Goal: Transaction & Acquisition: Purchase product/service

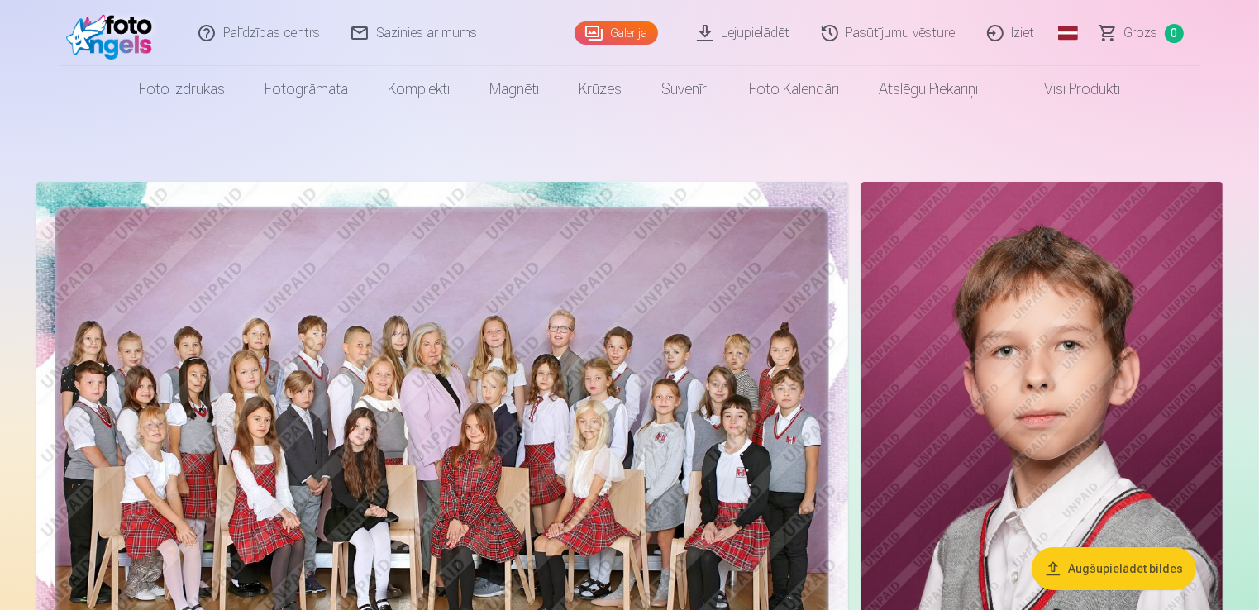
click at [687, 355] on img at bounding box center [441, 452] width 811 height 541
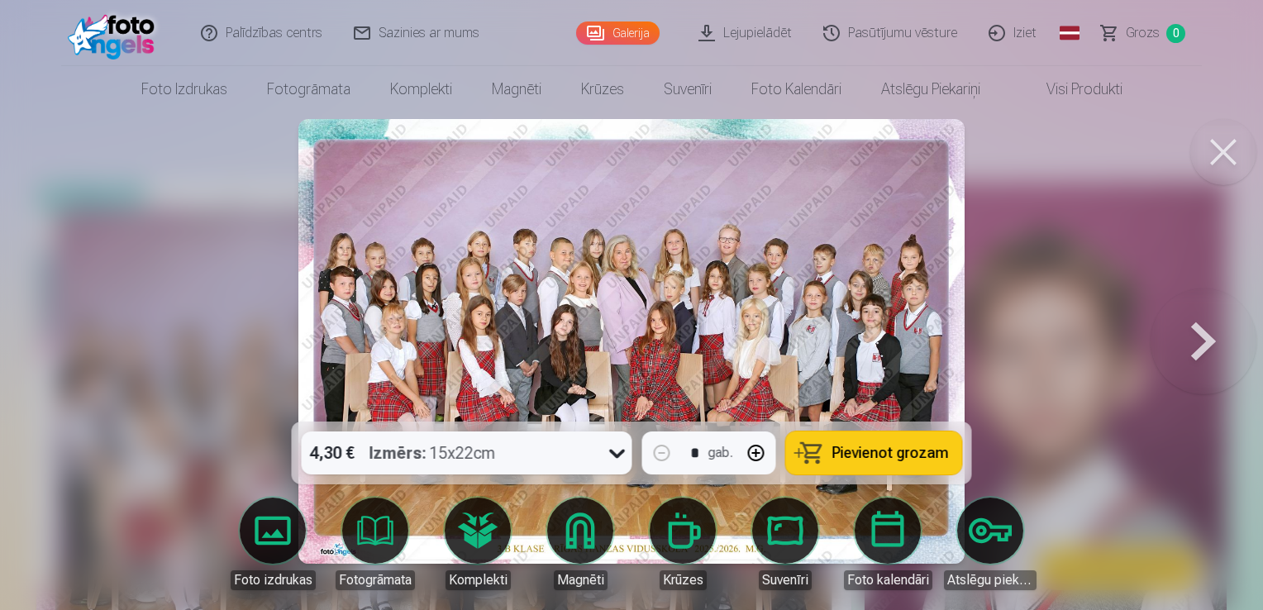
click at [869, 445] on span "Pievienot grozam" at bounding box center [890, 452] width 117 height 15
click at [1196, 326] on button at bounding box center [1203, 341] width 106 height 127
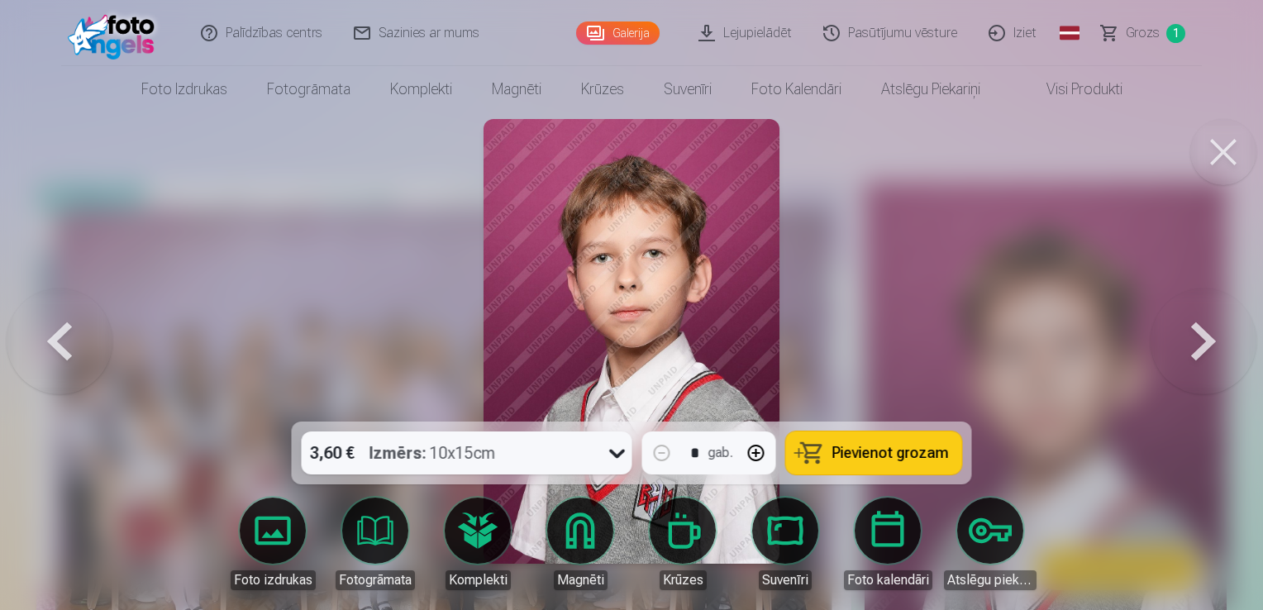
click at [883, 448] on span "Pievienot grozam" at bounding box center [890, 452] width 117 height 15
click at [1202, 326] on button at bounding box center [1203, 341] width 106 height 127
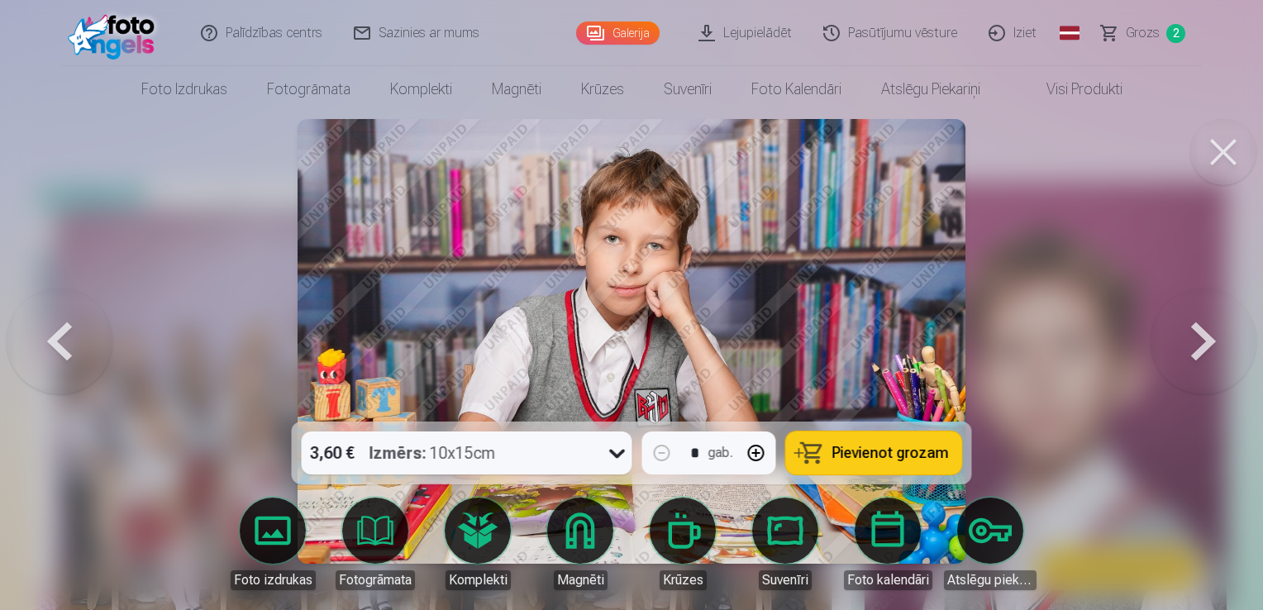
click at [613, 457] on icon at bounding box center [617, 453] width 26 height 26
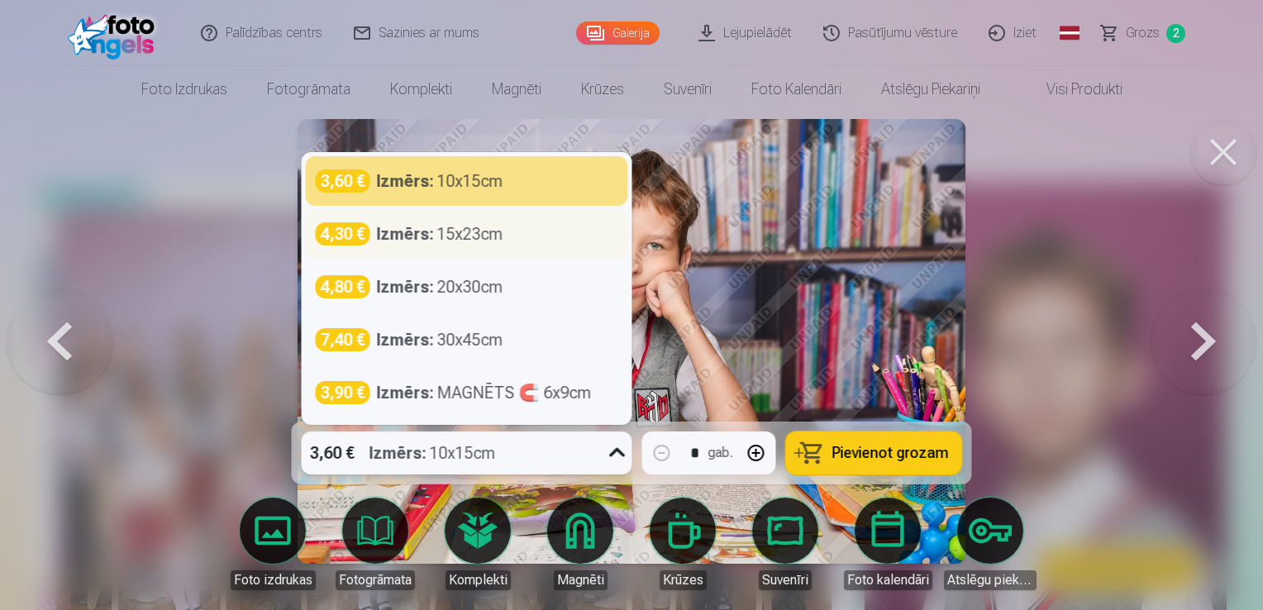
click at [495, 233] on div "Izmērs : 15x23cm" at bounding box center [440, 233] width 126 height 23
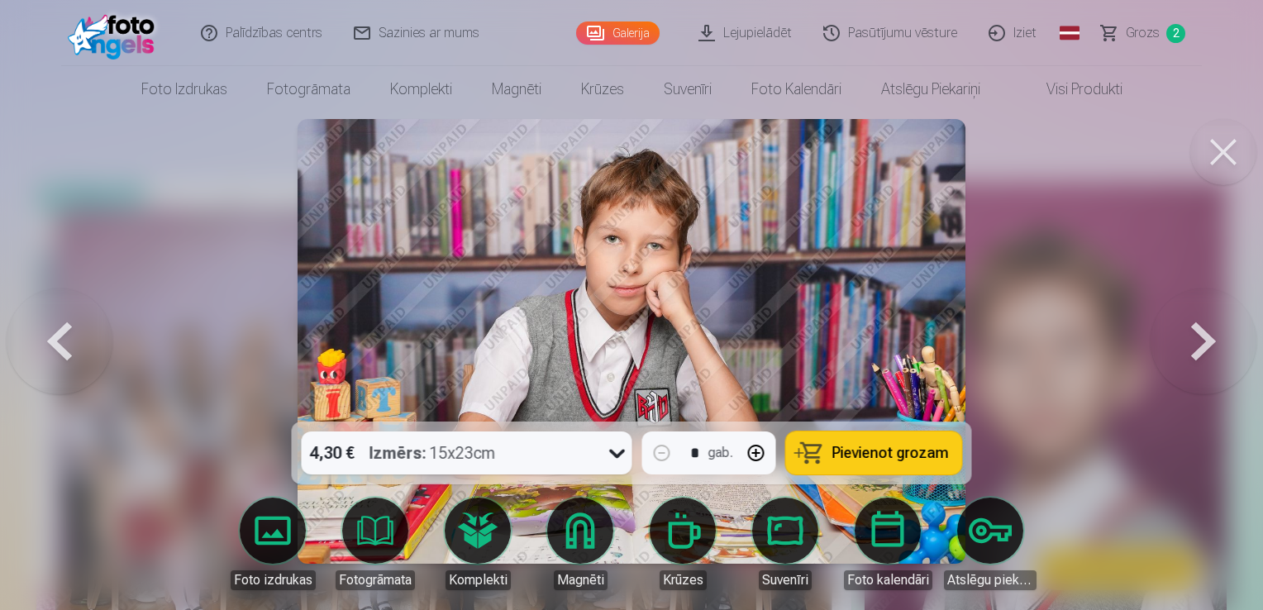
click at [897, 458] on span "Pievienot grozam" at bounding box center [890, 452] width 117 height 15
click at [1197, 335] on button at bounding box center [1203, 341] width 106 height 127
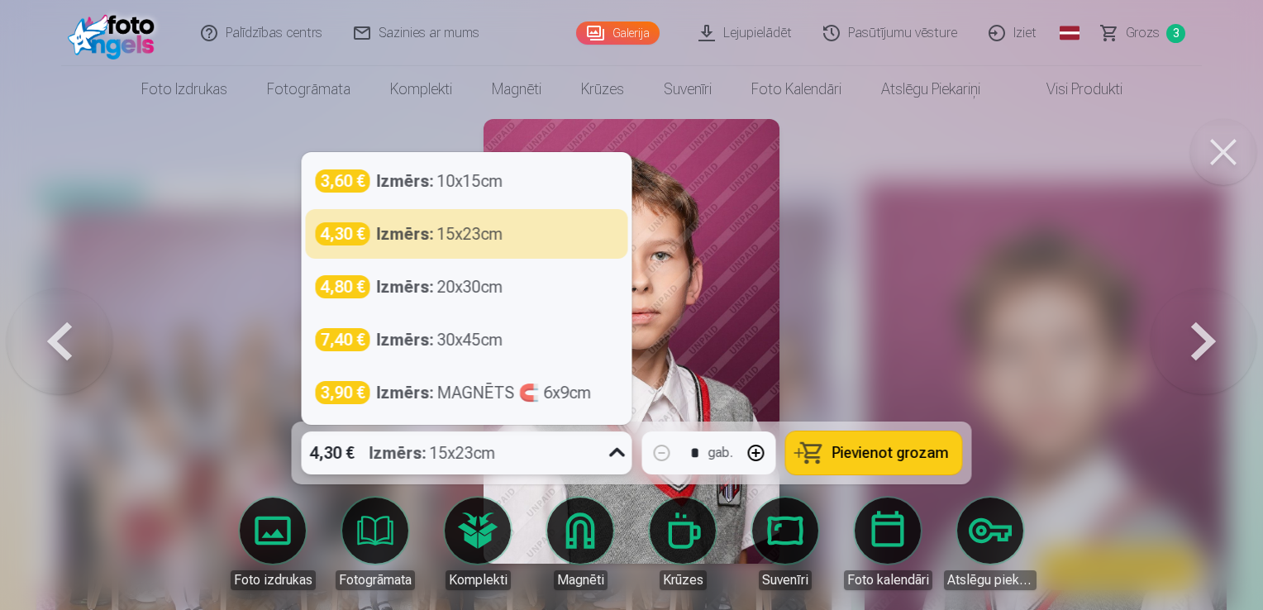
click at [611, 457] on icon at bounding box center [617, 453] width 26 height 26
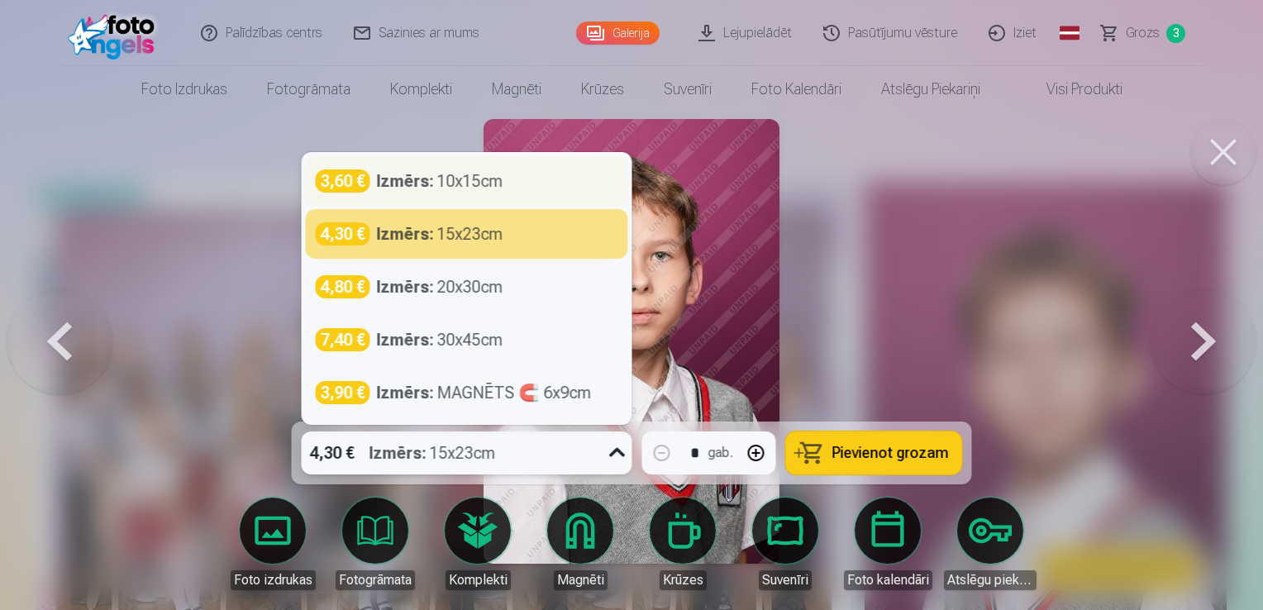
click at [551, 189] on div "3,60 € Izmērs : 10x15cm" at bounding box center [467, 180] width 302 height 23
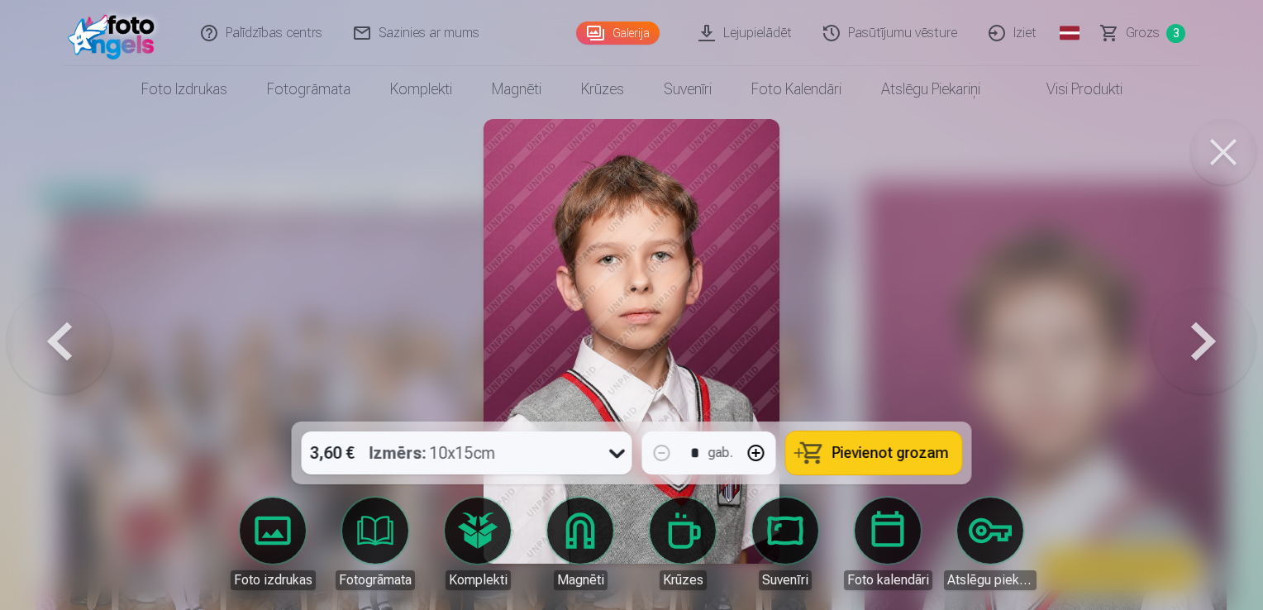
click at [1206, 335] on button at bounding box center [1203, 341] width 106 height 127
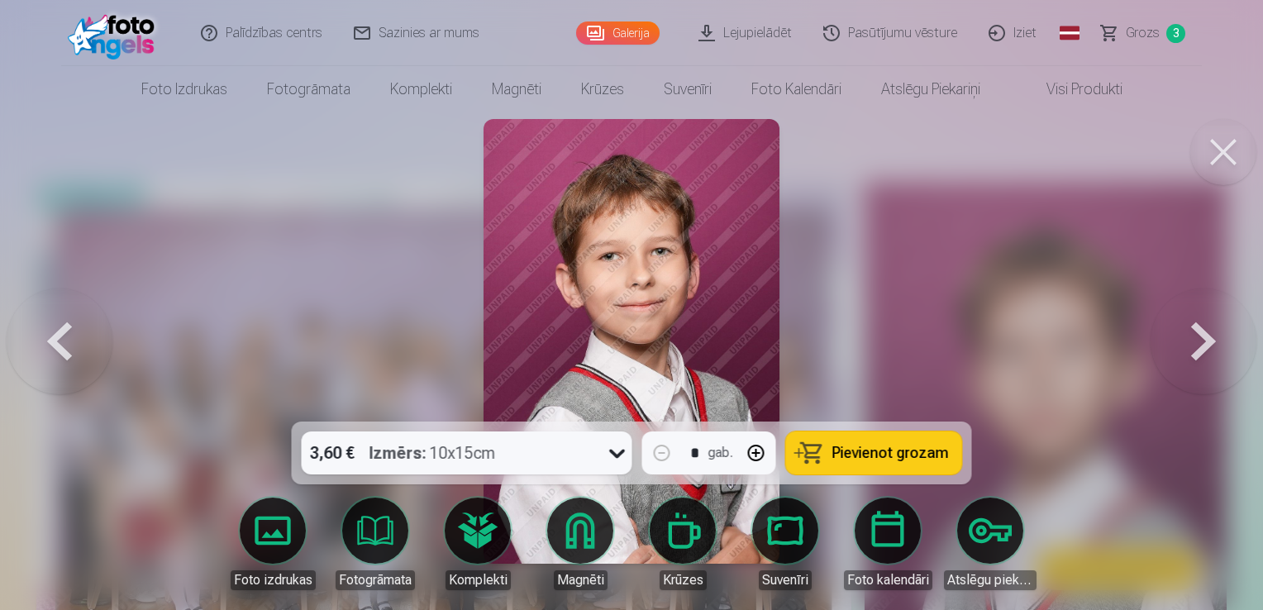
click at [1206, 335] on button at bounding box center [1203, 341] width 106 height 127
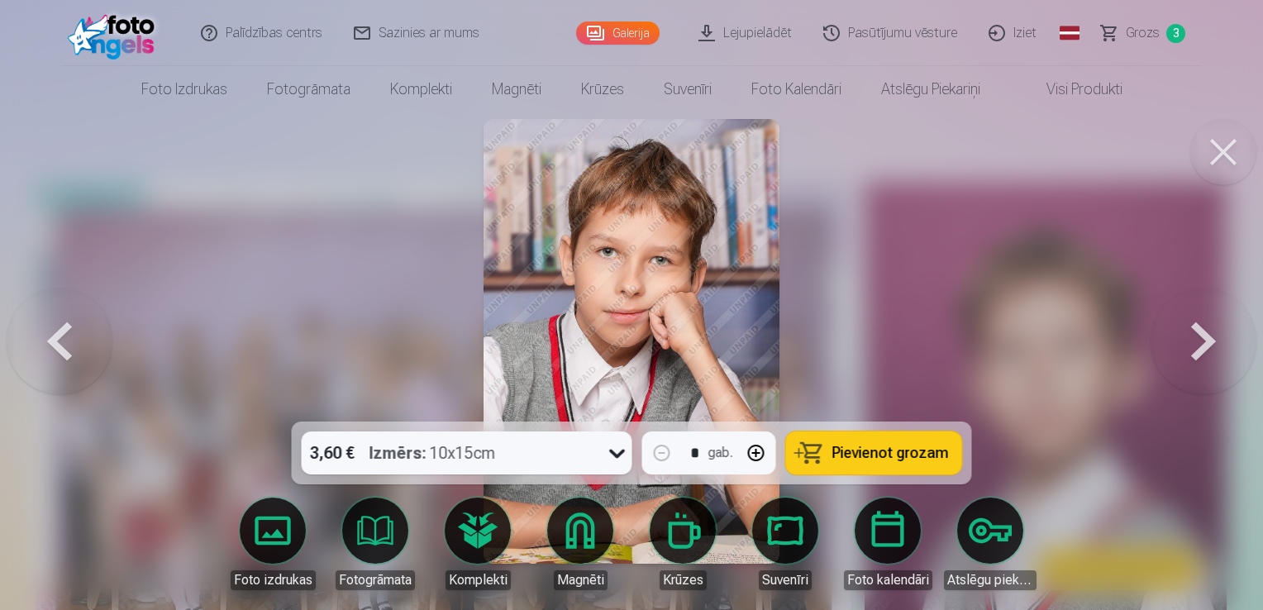
click at [1206, 335] on button at bounding box center [1203, 341] width 106 height 127
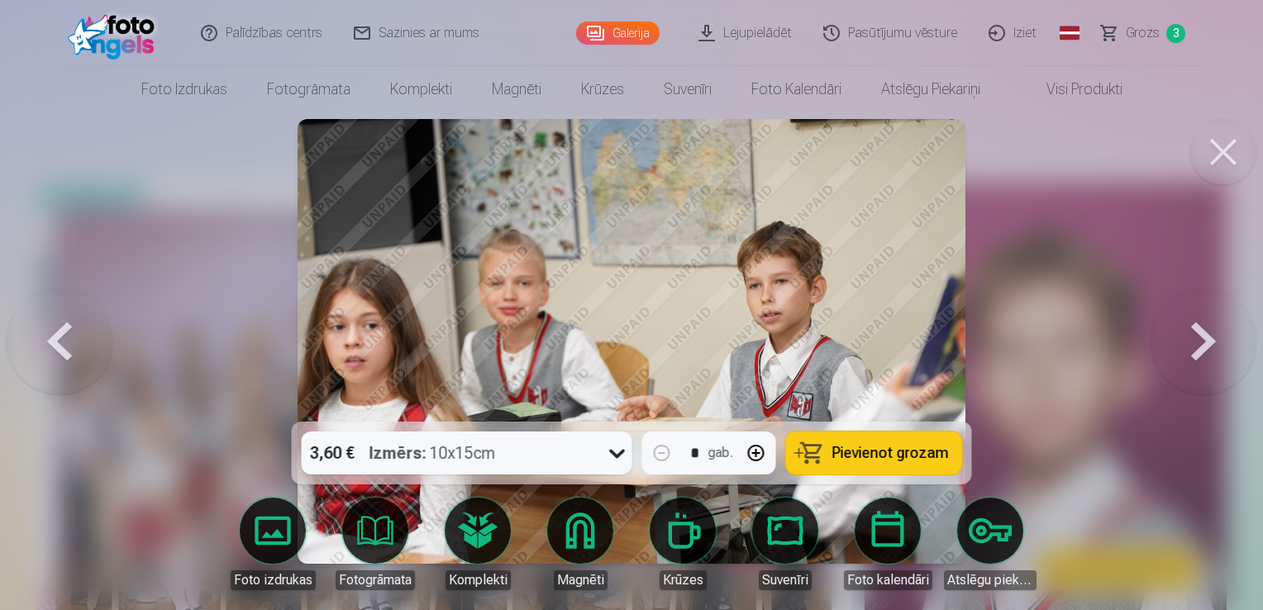
click at [1206, 335] on button at bounding box center [1203, 341] width 106 height 127
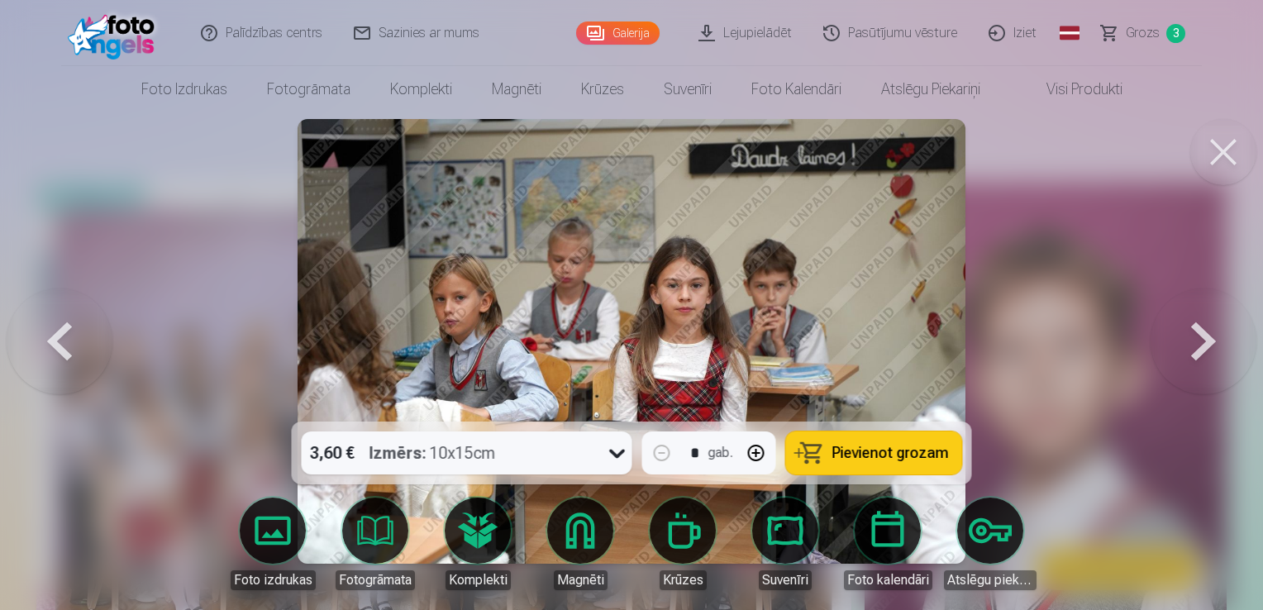
click at [1194, 335] on button at bounding box center [1203, 341] width 106 height 127
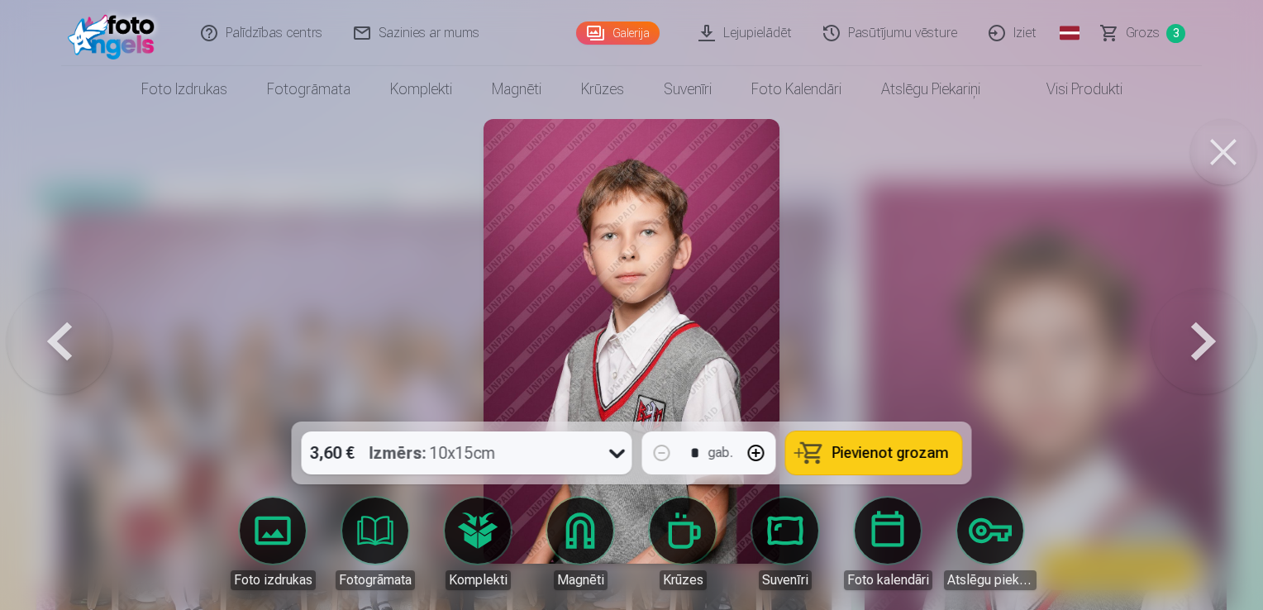
click at [911, 446] on span "Pievienot grozam" at bounding box center [890, 452] width 117 height 15
click at [1201, 336] on button at bounding box center [1203, 341] width 106 height 127
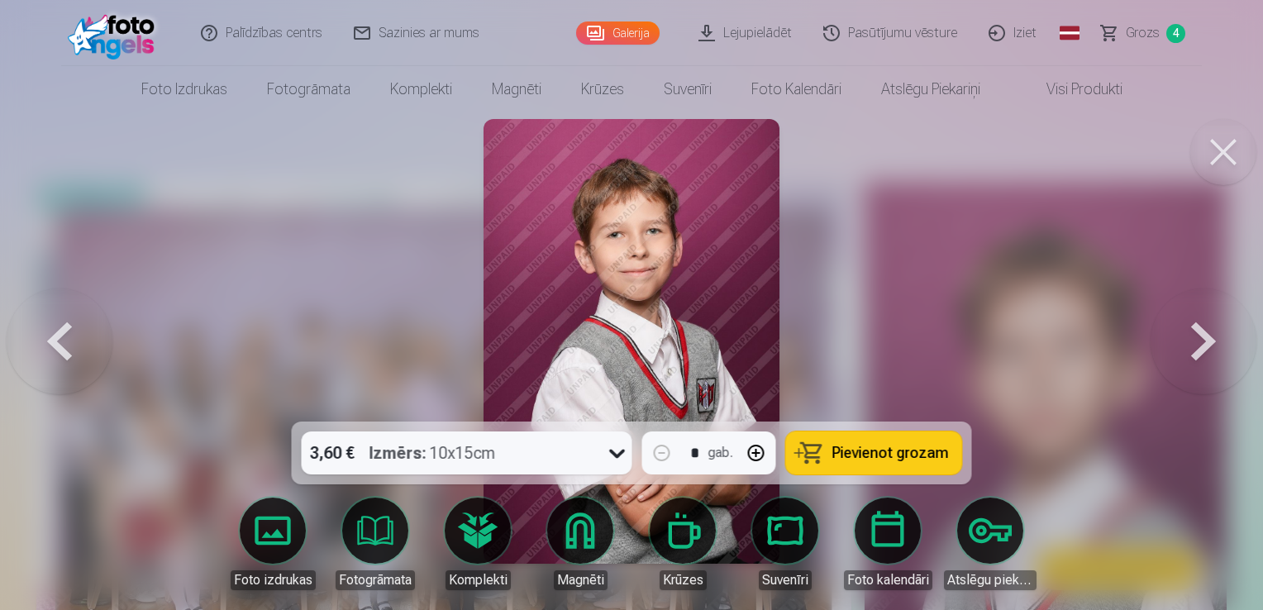
click at [879, 448] on span "Pievienot grozam" at bounding box center [890, 452] width 117 height 15
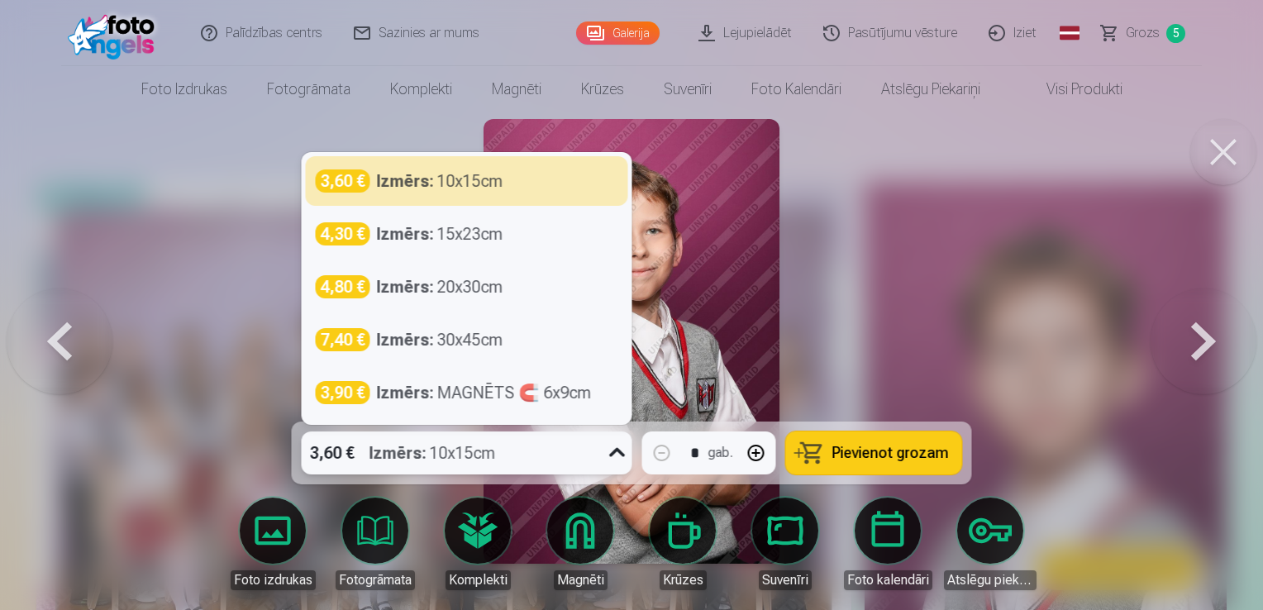
click at [615, 455] on icon at bounding box center [617, 453] width 26 height 26
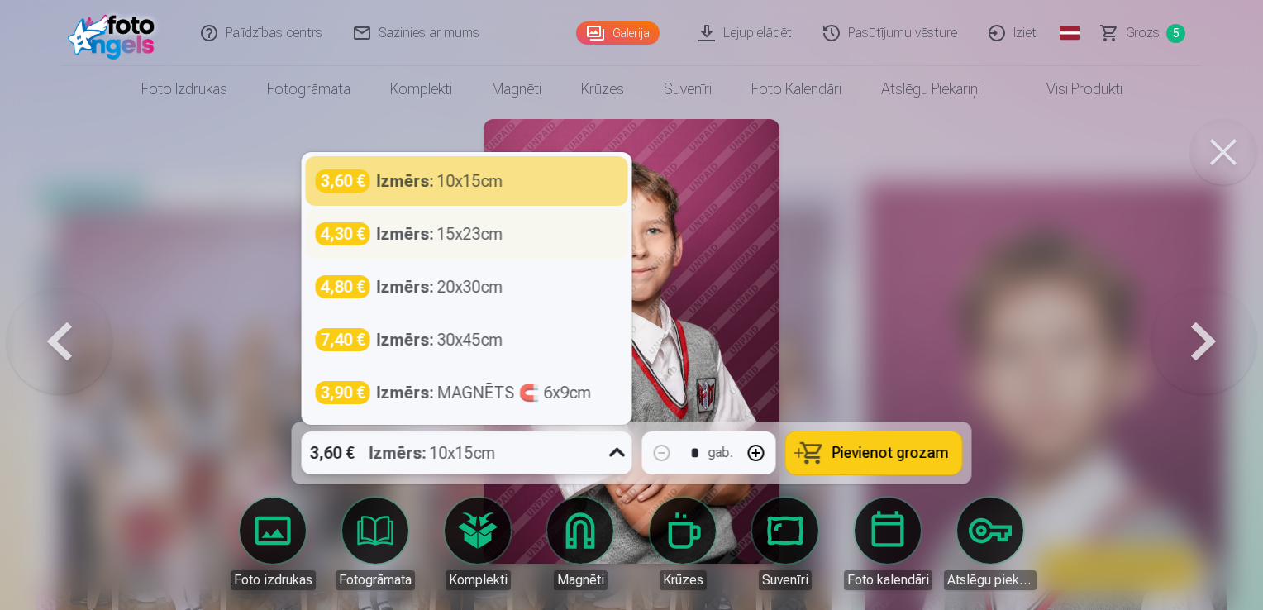
click at [497, 236] on div "Izmērs : 15x23cm" at bounding box center [440, 233] width 126 height 23
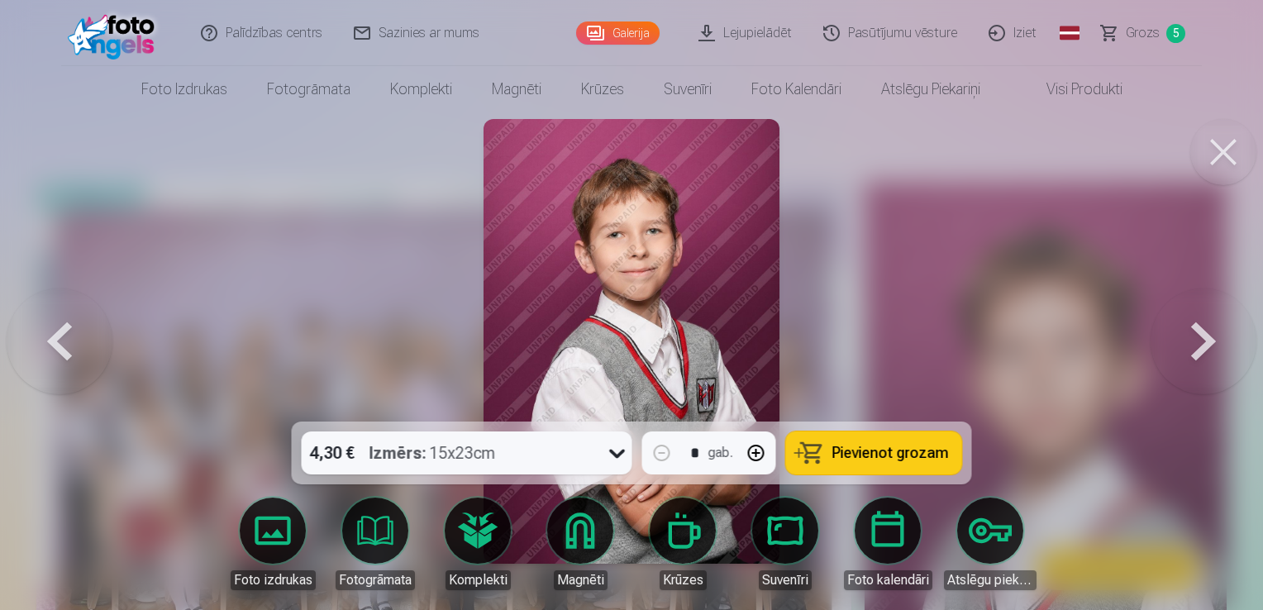
click at [849, 445] on span "Pievienot grozam" at bounding box center [890, 452] width 117 height 15
click at [1192, 333] on button at bounding box center [1203, 341] width 106 height 127
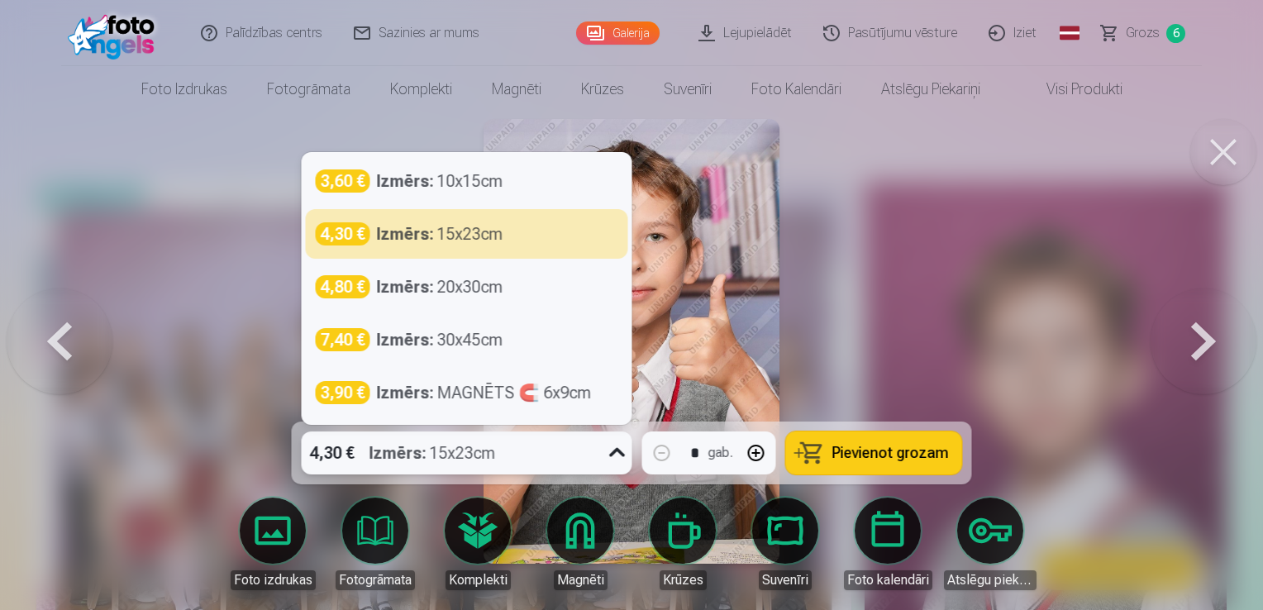
click at [616, 457] on icon at bounding box center [617, 453] width 26 height 26
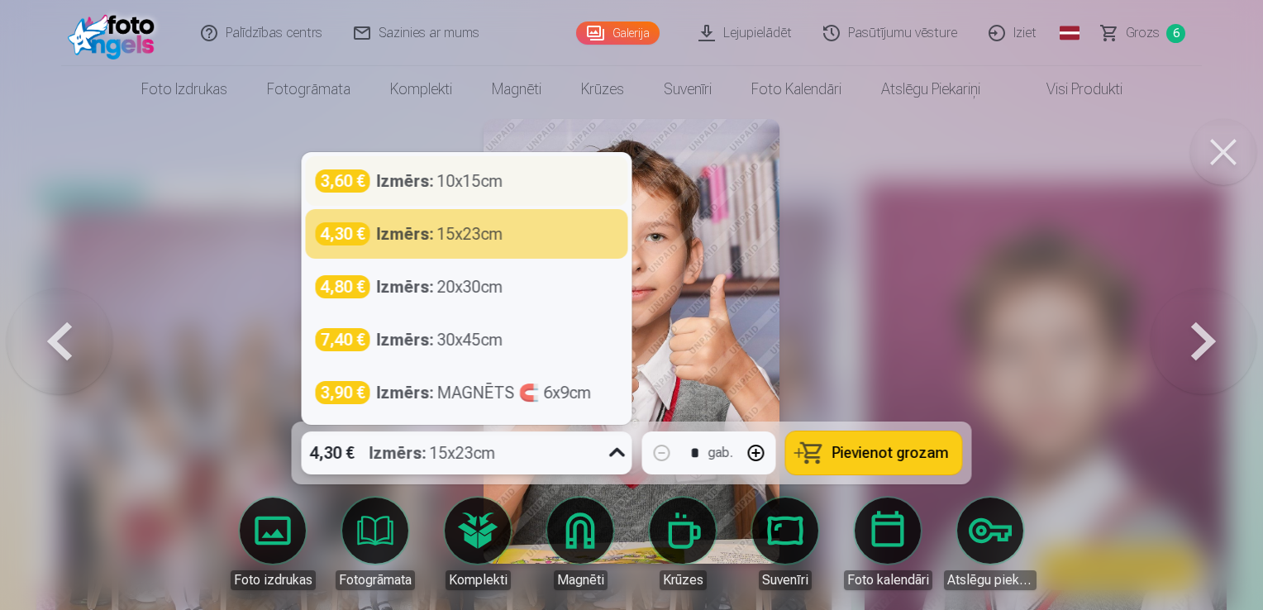
click at [545, 197] on div "3,60 € Izmērs : 10x15cm" at bounding box center [467, 181] width 322 height 50
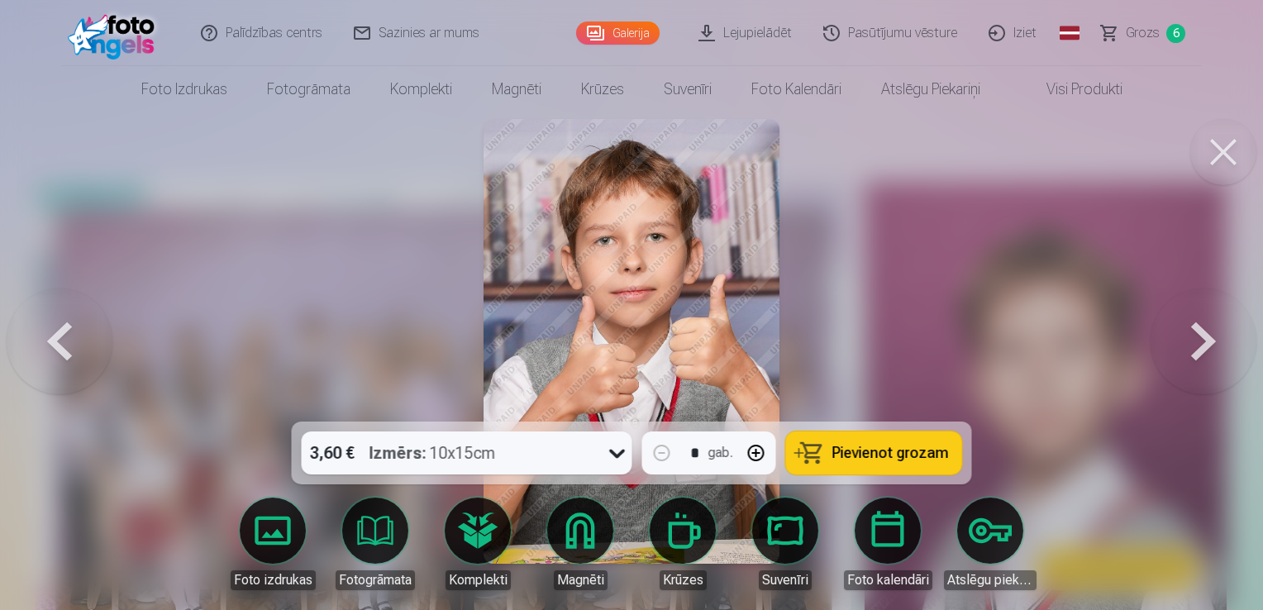
click at [906, 454] on span "Pievienot grozam" at bounding box center [890, 452] width 117 height 15
click at [1203, 337] on button at bounding box center [1203, 341] width 106 height 127
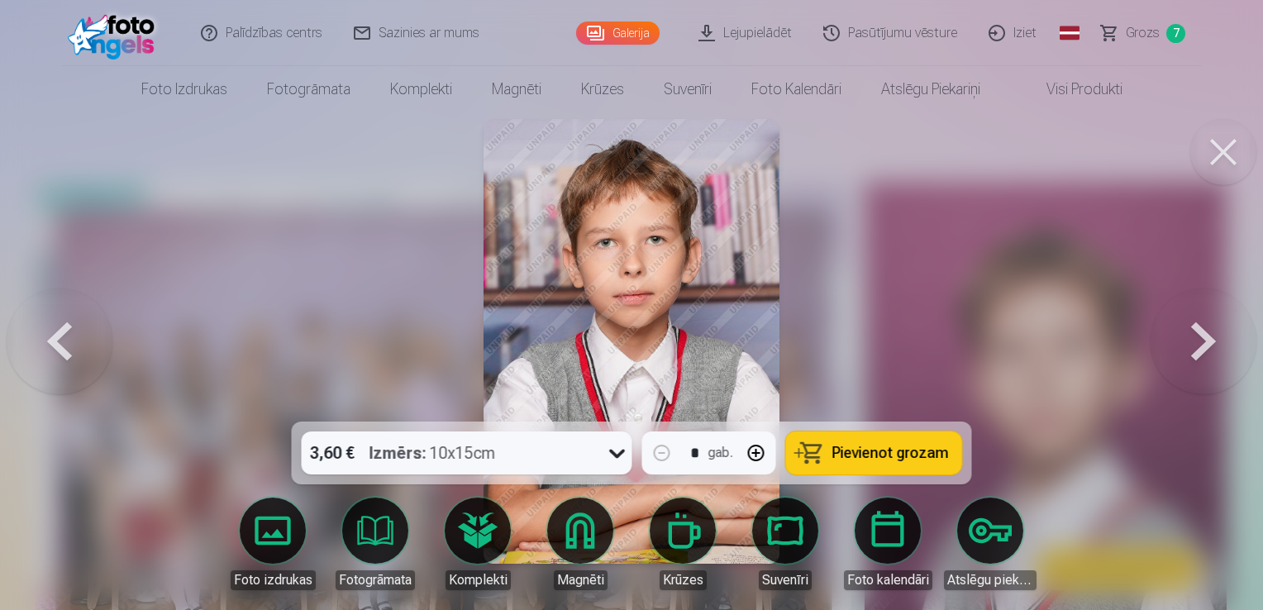
click at [889, 445] on span "Pievienot grozam" at bounding box center [890, 452] width 117 height 15
click at [1197, 337] on button at bounding box center [1203, 341] width 106 height 127
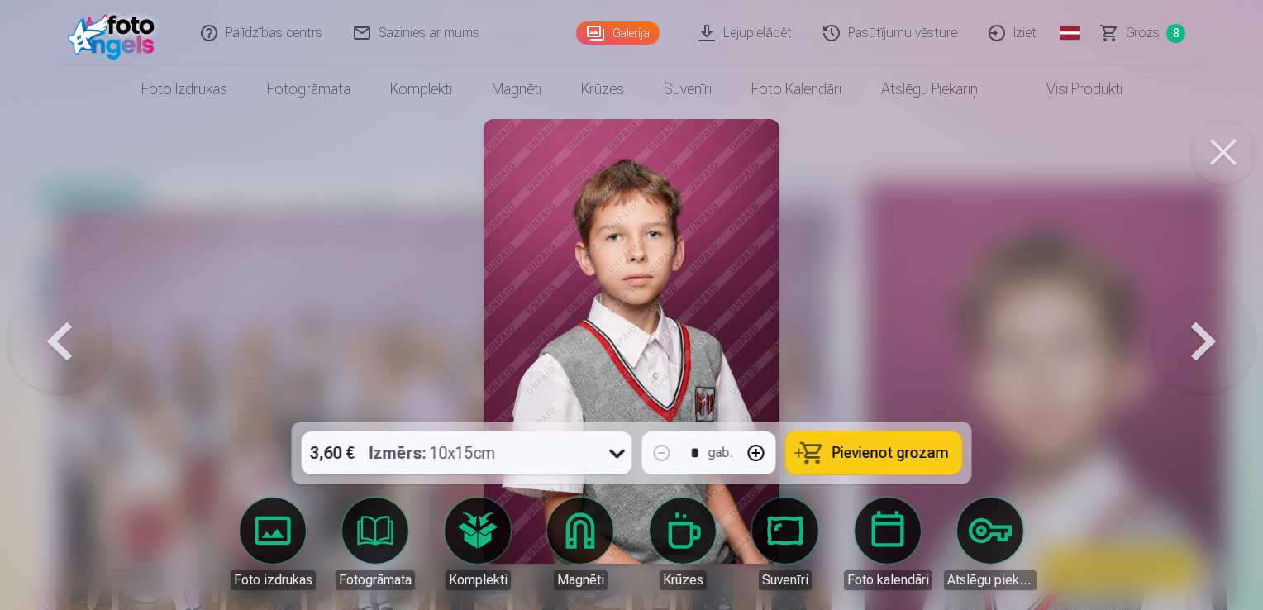
click at [902, 448] on span "Pievienot grozam" at bounding box center [890, 452] width 117 height 15
click at [1199, 345] on button at bounding box center [1203, 341] width 106 height 127
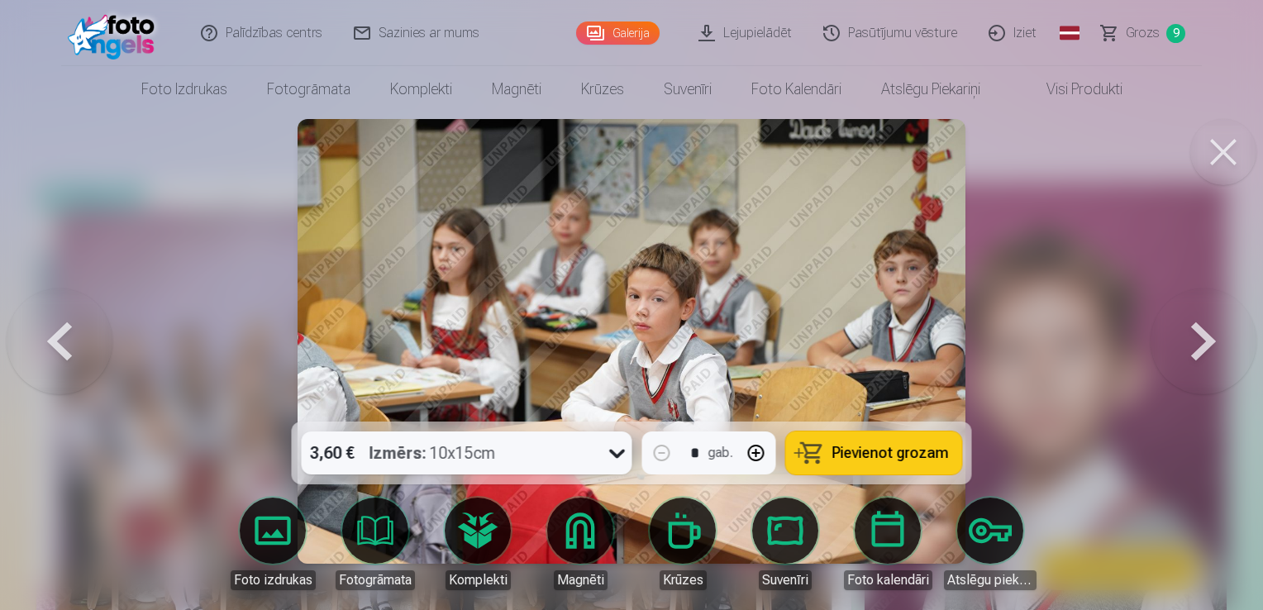
click at [1199, 345] on button at bounding box center [1203, 341] width 106 height 127
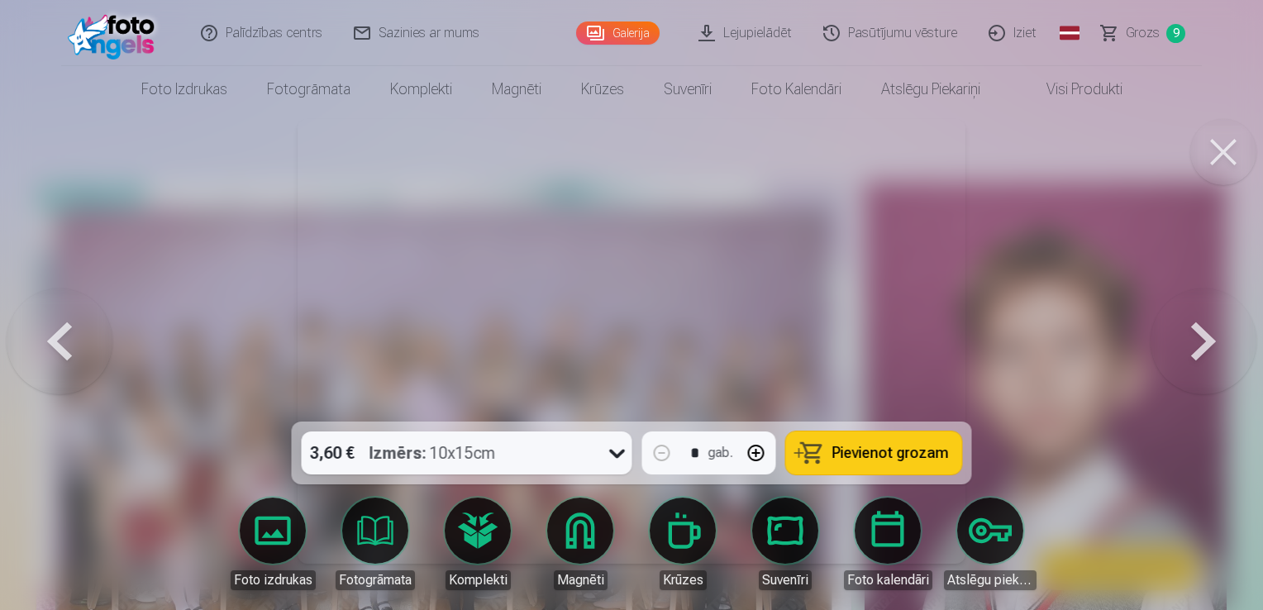
click at [1199, 345] on button at bounding box center [1203, 341] width 106 height 127
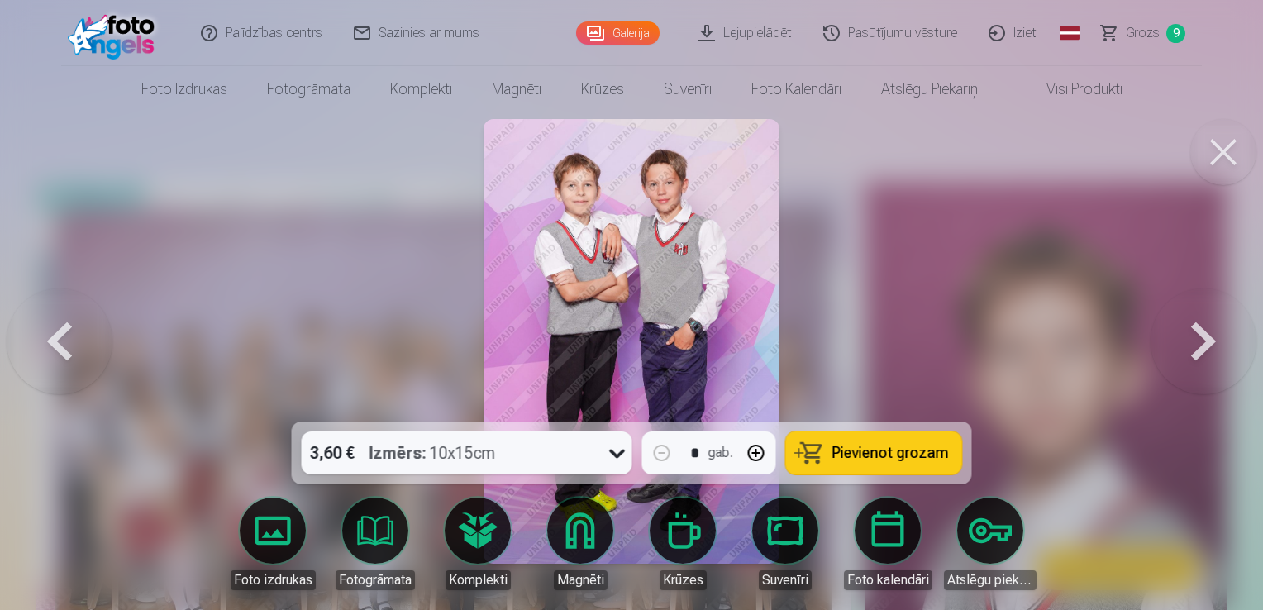
click at [62, 335] on button at bounding box center [60, 341] width 106 height 127
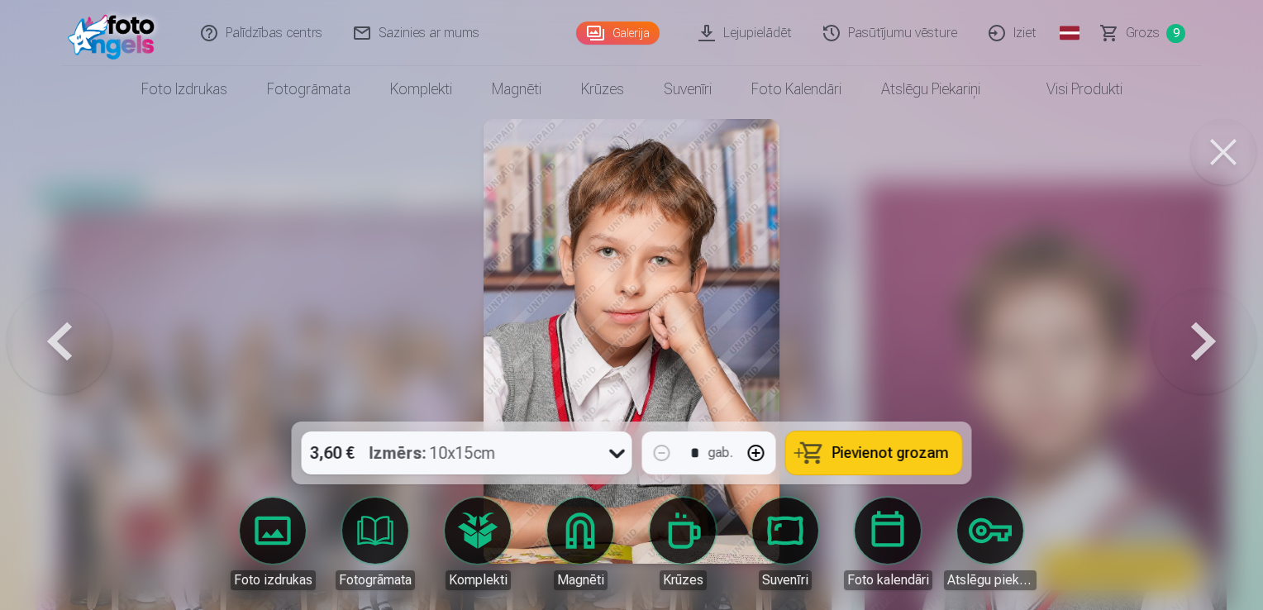
click at [62, 335] on button at bounding box center [60, 341] width 106 height 127
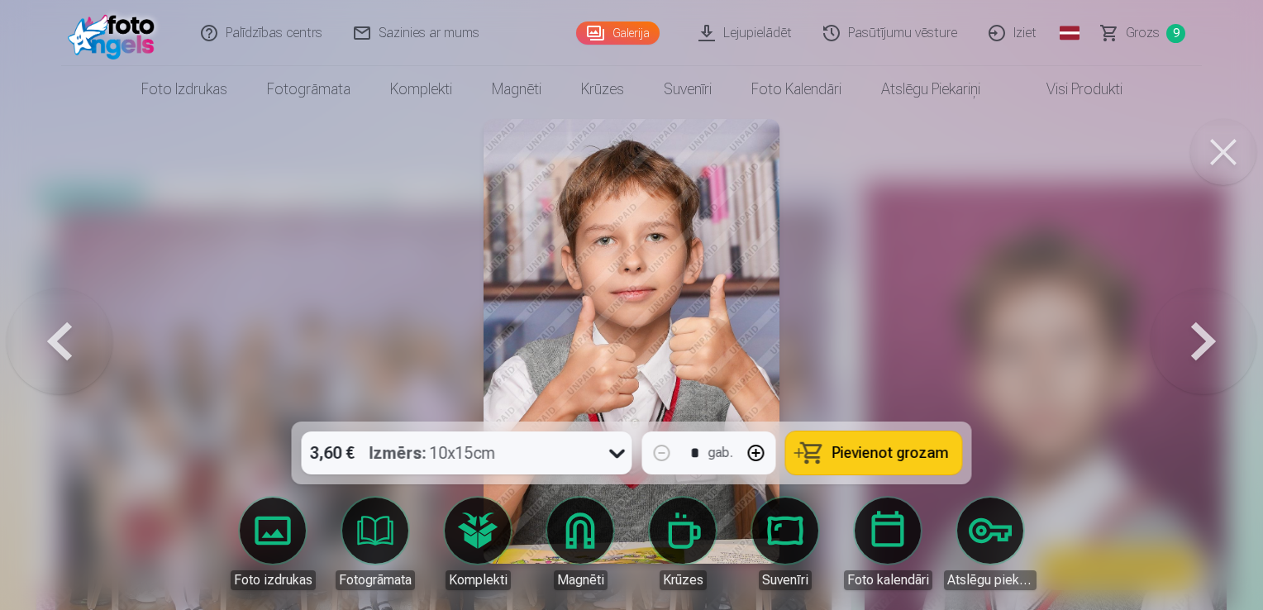
click at [857, 454] on span "Pievienot grozam" at bounding box center [890, 452] width 117 height 15
click at [1197, 329] on button at bounding box center [1203, 341] width 106 height 127
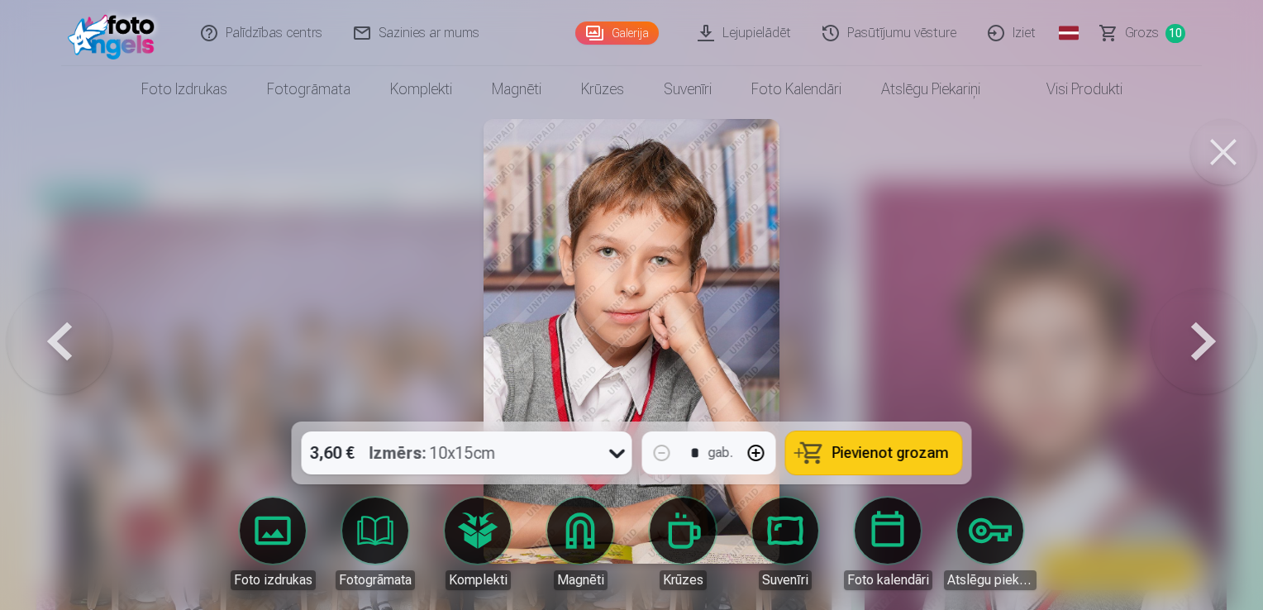
click at [918, 441] on button "Pievienot grozam" at bounding box center [874, 452] width 176 height 43
click at [1204, 337] on button at bounding box center [1203, 341] width 106 height 127
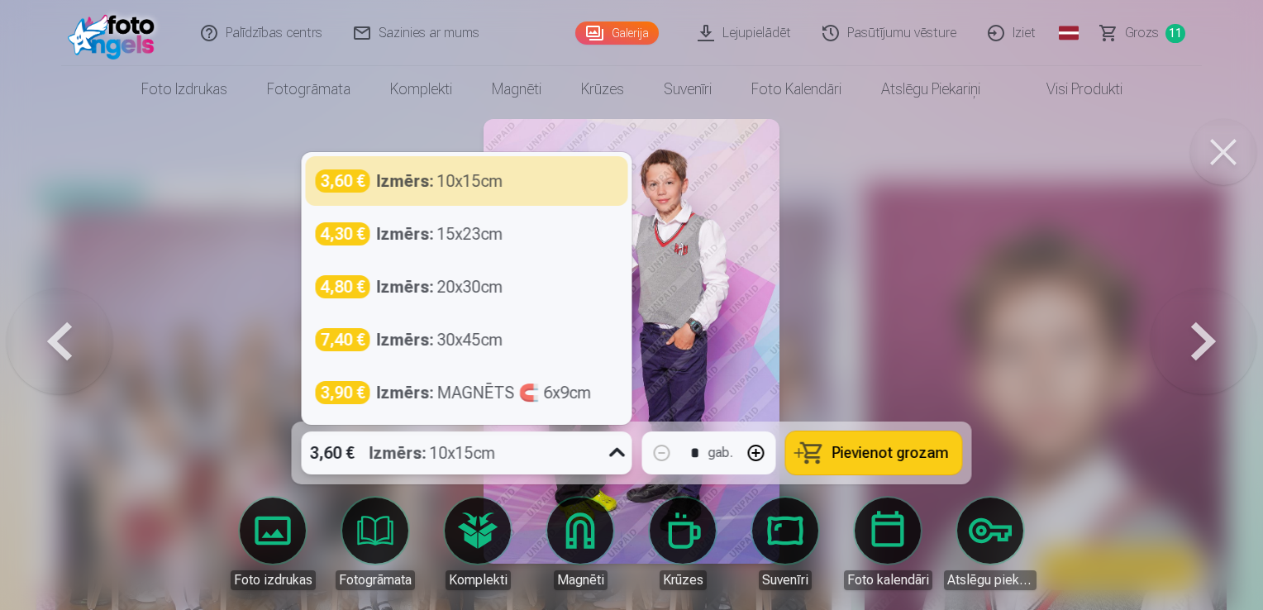
click at [613, 454] on icon at bounding box center [617, 452] width 16 height 9
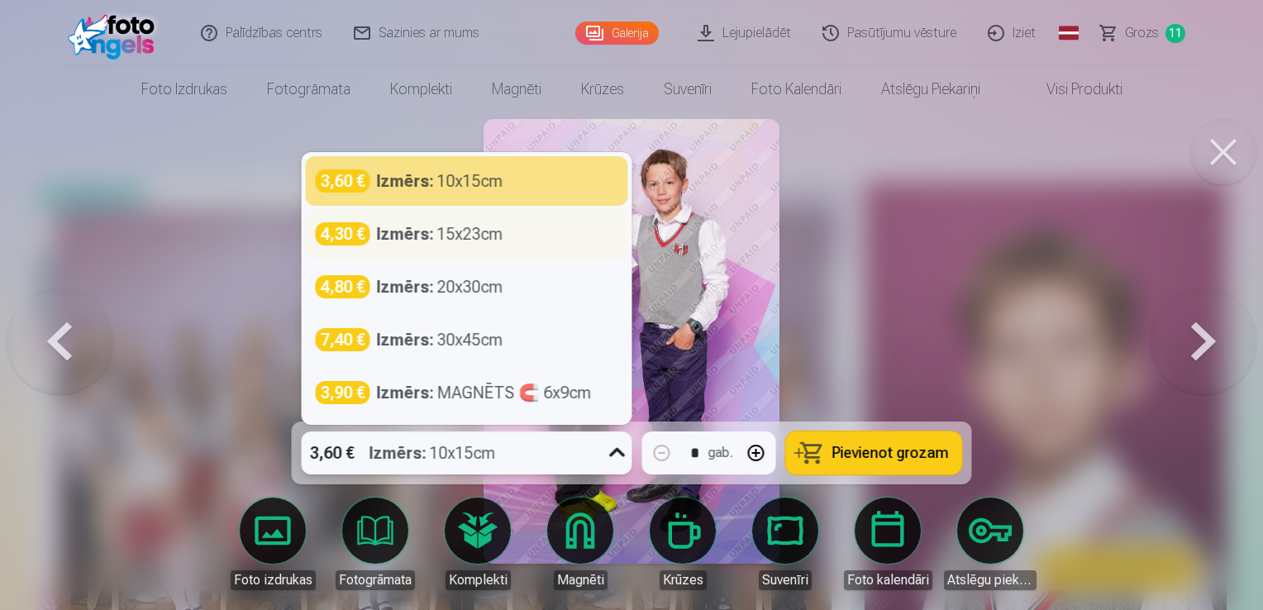
click at [532, 239] on div "4,30 € Izmērs : 15x23cm" at bounding box center [467, 233] width 302 height 23
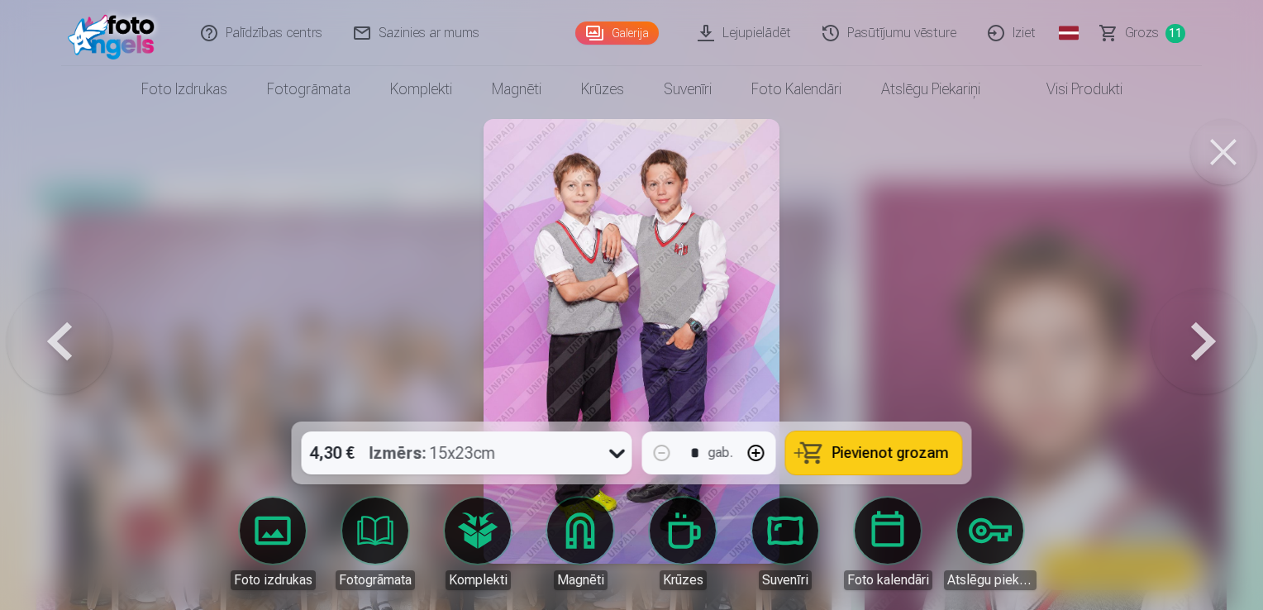
click at [909, 449] on span "Pievienot grozam" at bounding box center [890, 452] width 117 height 15
click at [1202, 330] on button at bounding box center [1203, 341] width 106 height 127
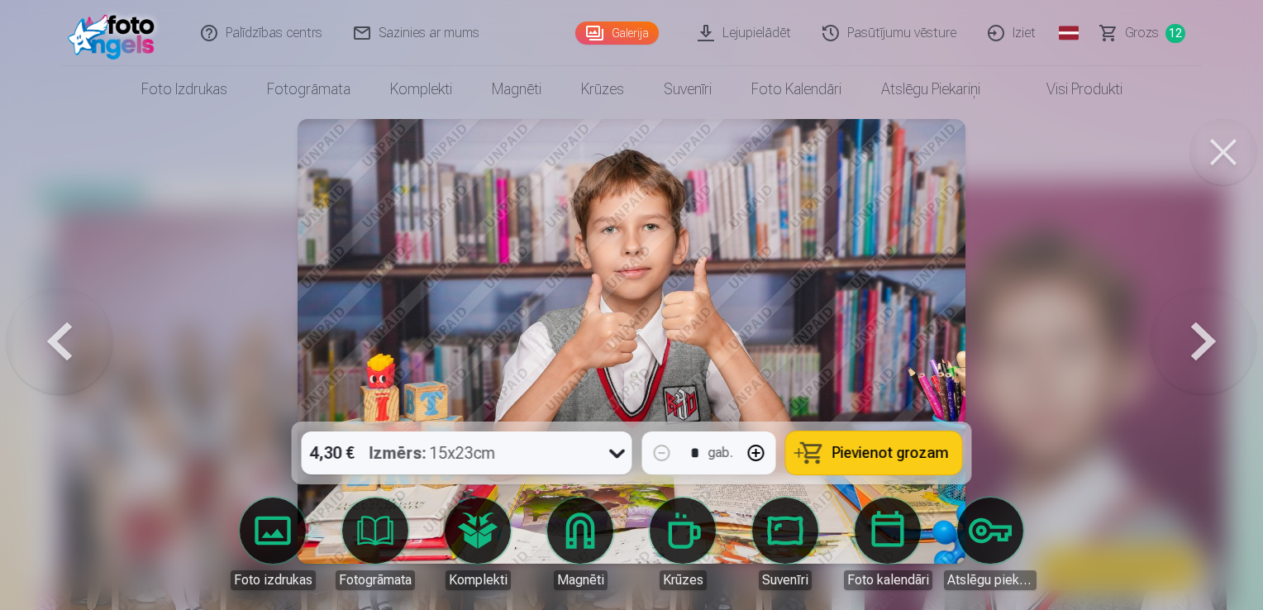
click at [860, 458] on span "Pievienot grozam" at bounding box center [890, 452] width 117 height 15
click at [1205, 331] on button at bounding box center [1203, 341] width 106 height 127
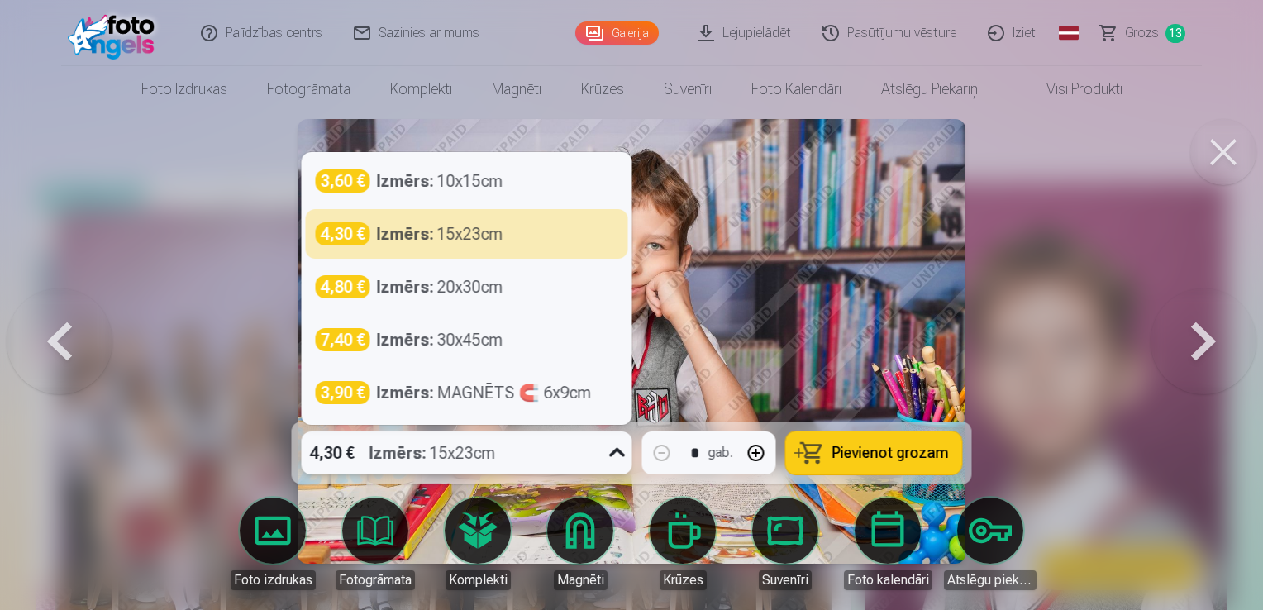
click at [615, 451] on icon at bounding box center [617, 453] width 26 height 26
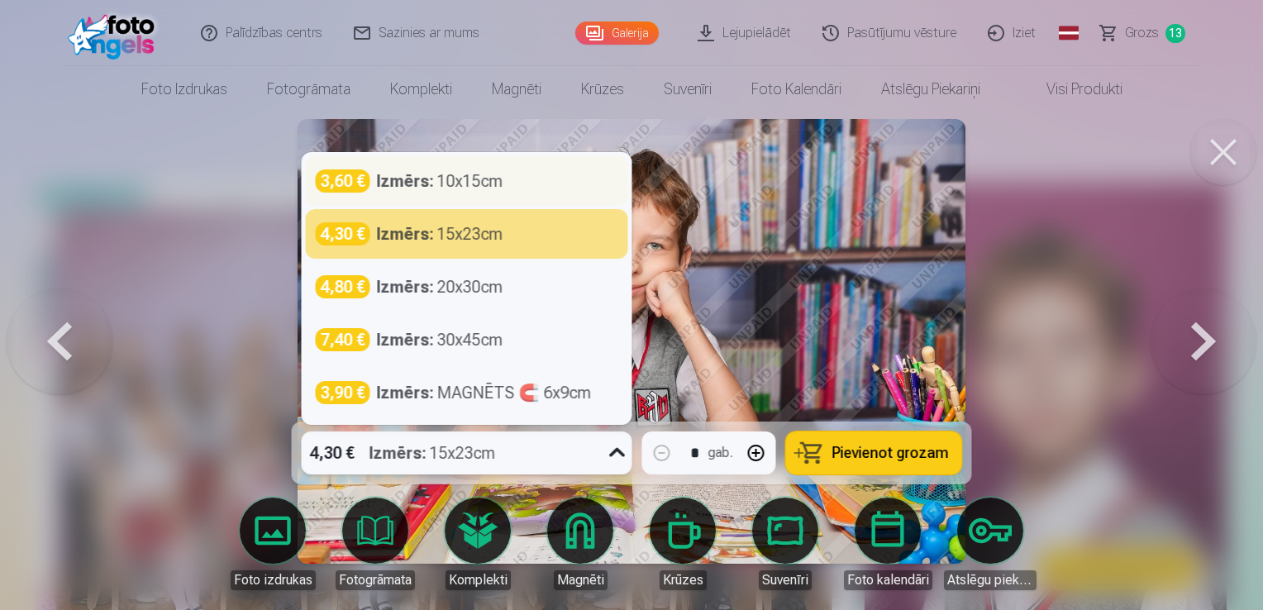
click at [535, 182] on div "3,60 € Izmērs : 10x15cm" at bounding box center [467, 180] width 302 height 23
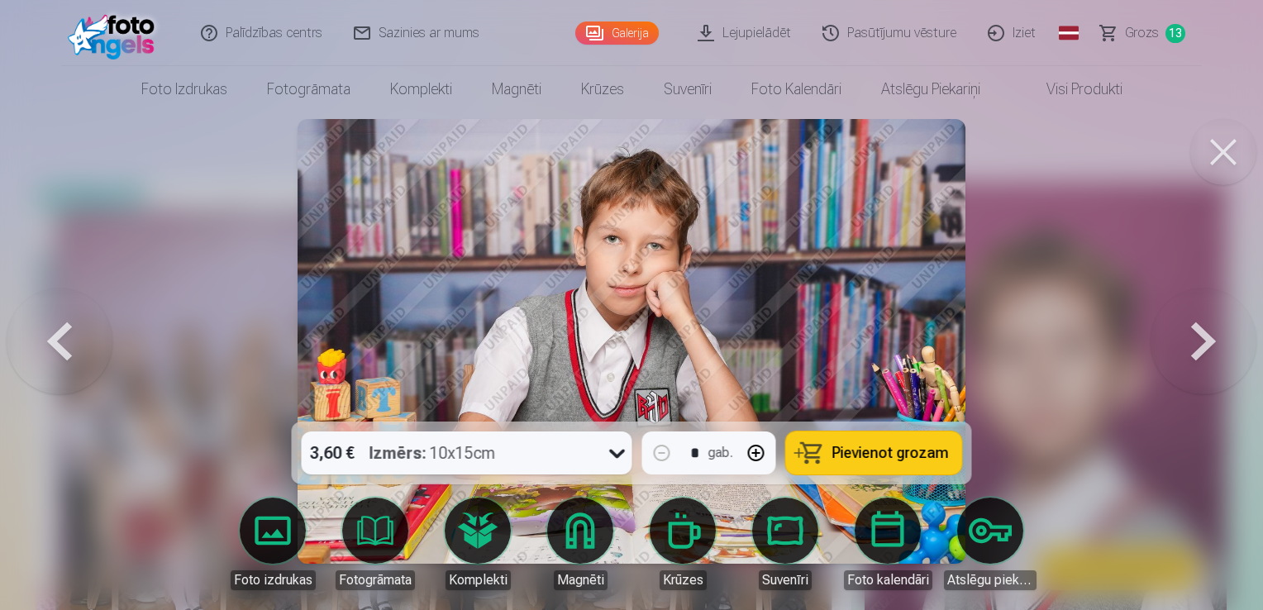
click at [1206, 335] on button at bounding box center [1203, 341] width 106 height 127
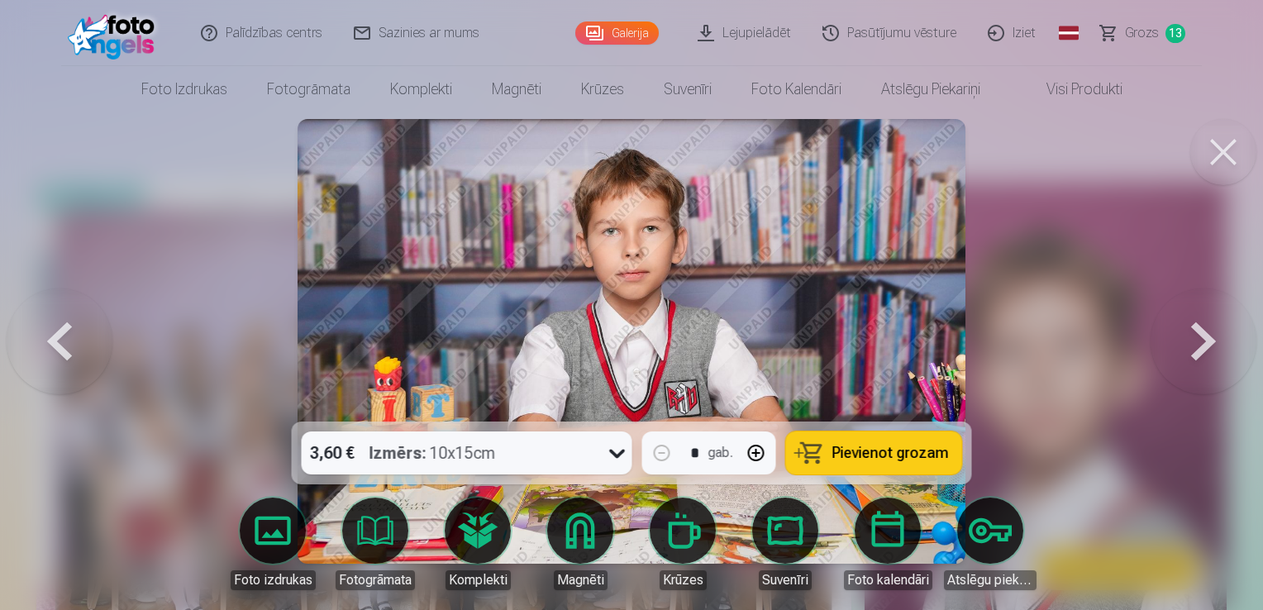
click at [1206, 335] on button at bounding box center [1203, 341] width 106 height 127
click at [903, 449] on span "Pievienot grozam" at bounding box center [890, 452] width 117 height 15
click at [1199, 335] on button at bounding box center [1203, 341] width 106 height 127
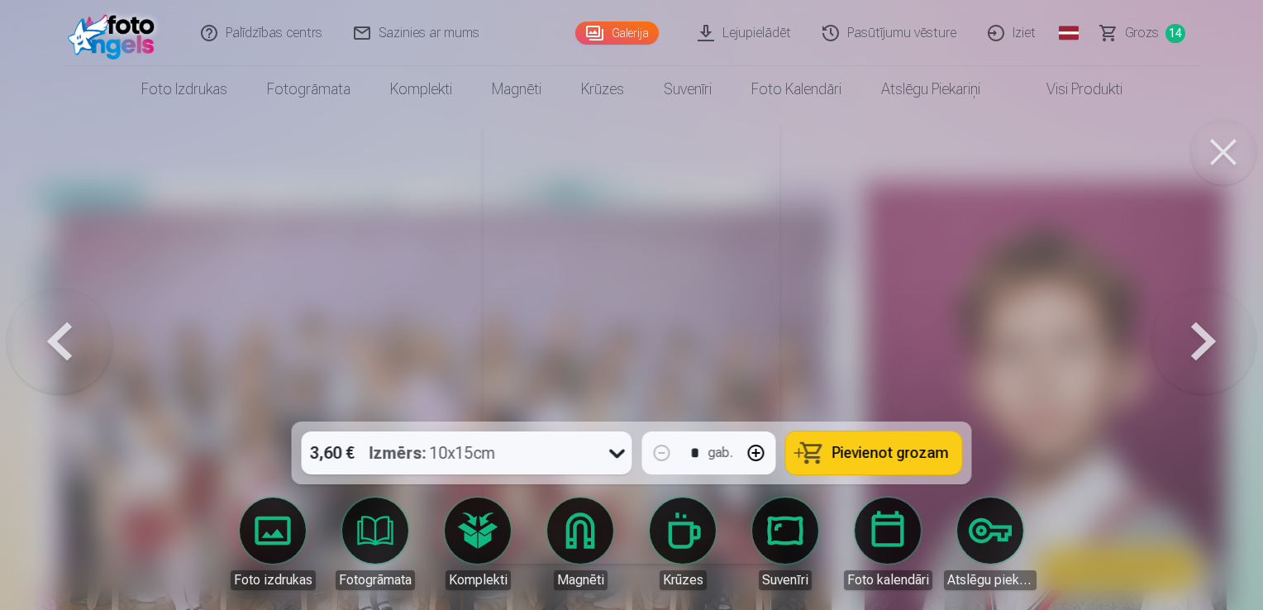
click at [1199, 335] on button at bounding box center [1203, 341] width 106 height 127
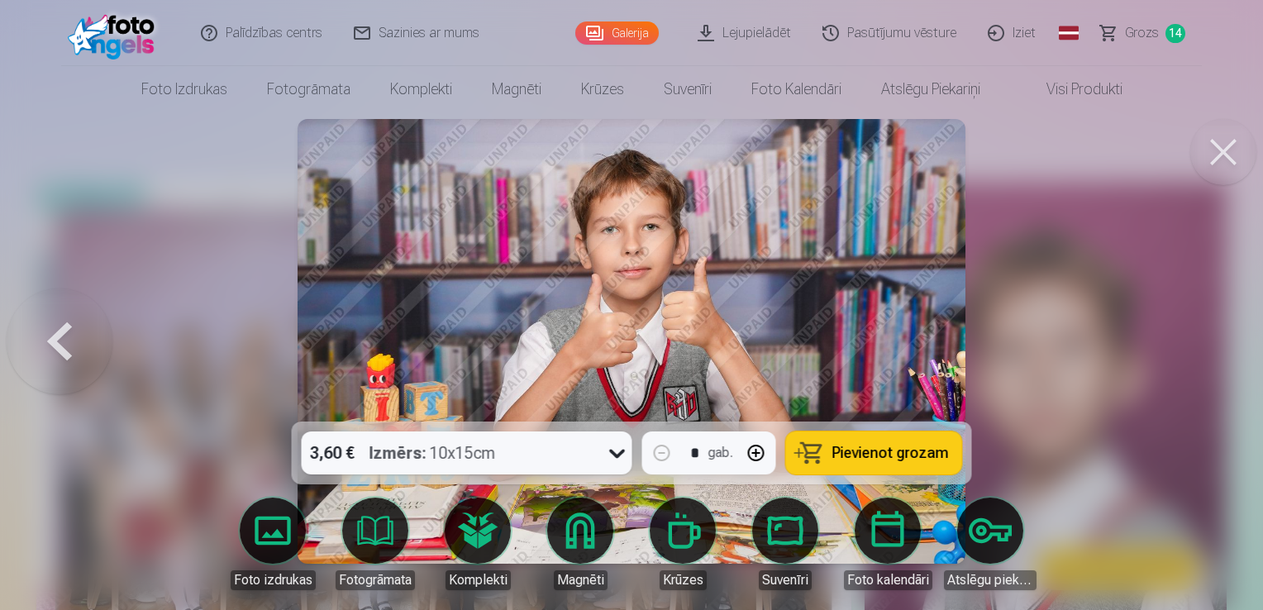
click at [1199, 335] on div at bounding box center [631, 305] width 1263 height 610
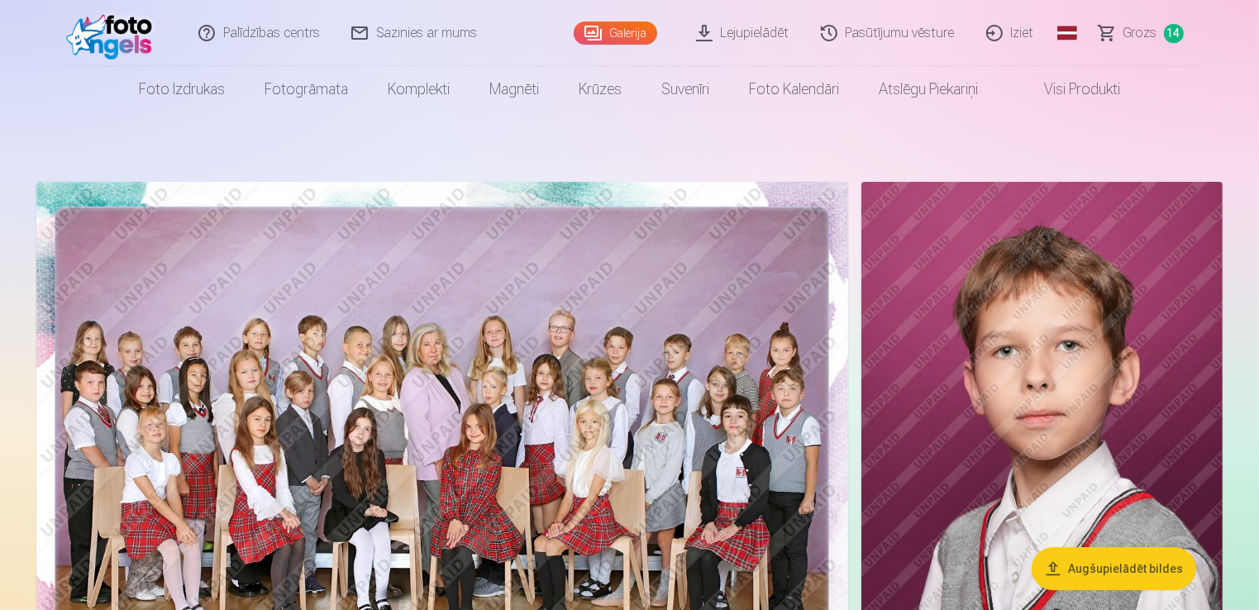
click at [1130, 38] on span "Grozs" at bounding box center [1140, 33] width 34 height 20
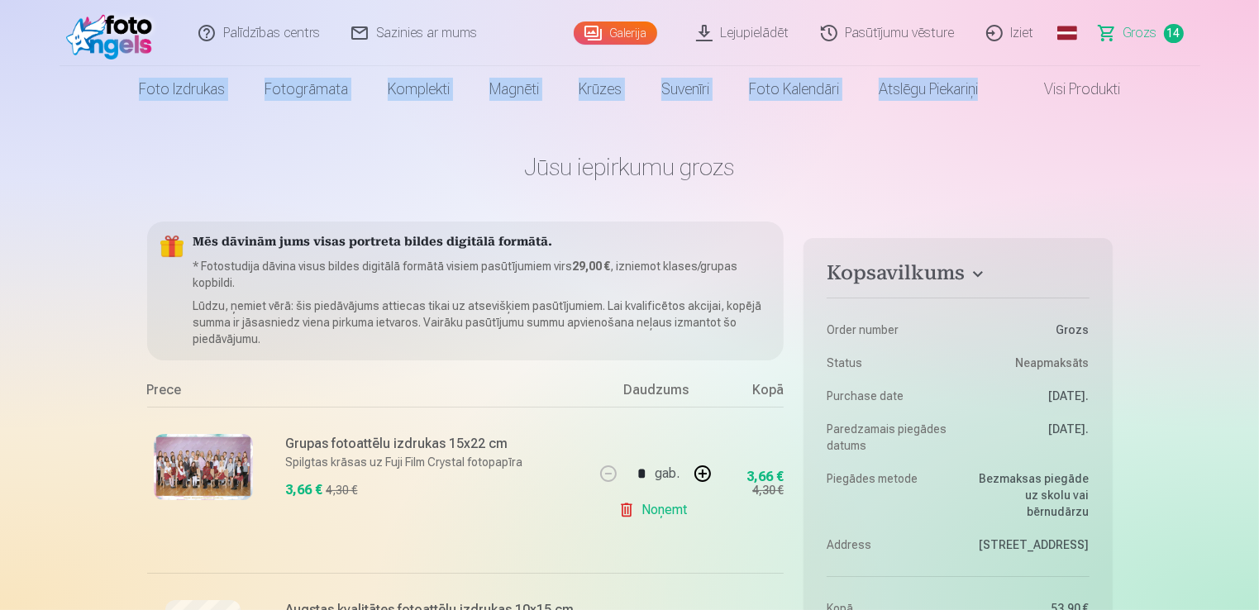
drag, startPoint x: 1257, startPoint y: 15, endPoint x: 1253, endPoint y: 69, distance: 53.9
click at [1253, 69] on header "Palīdzības centrs Sazinies ar mums Galerija Lejupielādēt Pasūtījumu vēsture Izi…" at bounding box center [629, 56] width 1259 height 112
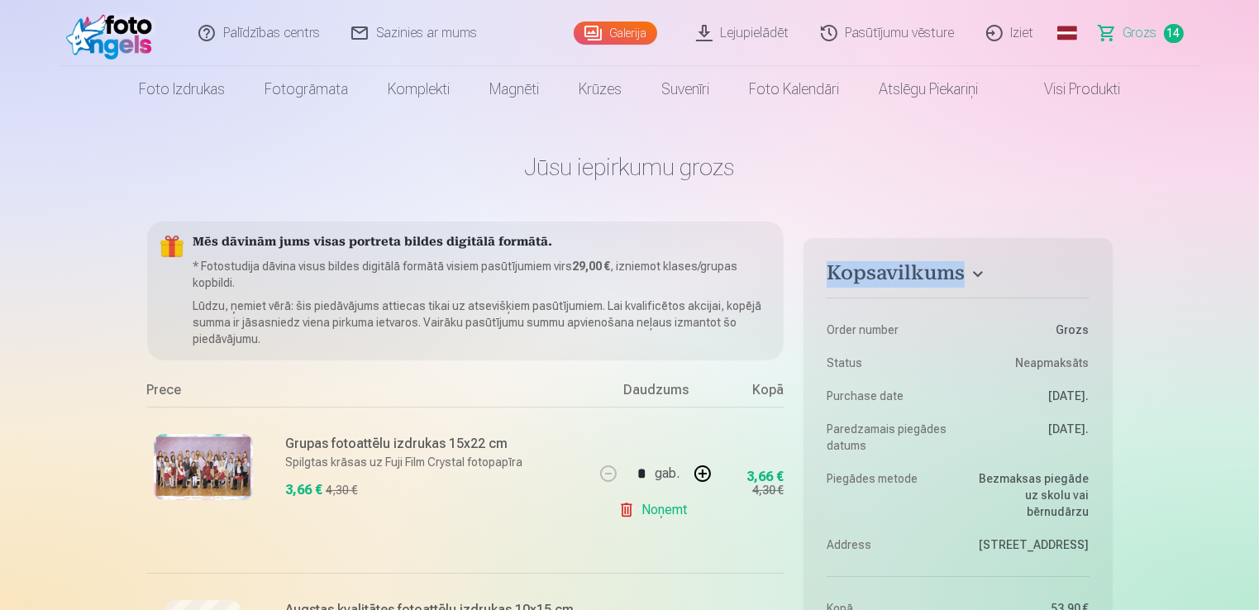
drag, startPoint x: 1253, startPoint y: 69, endPoint x: 973, endPoint y: 190, distance: 304.6
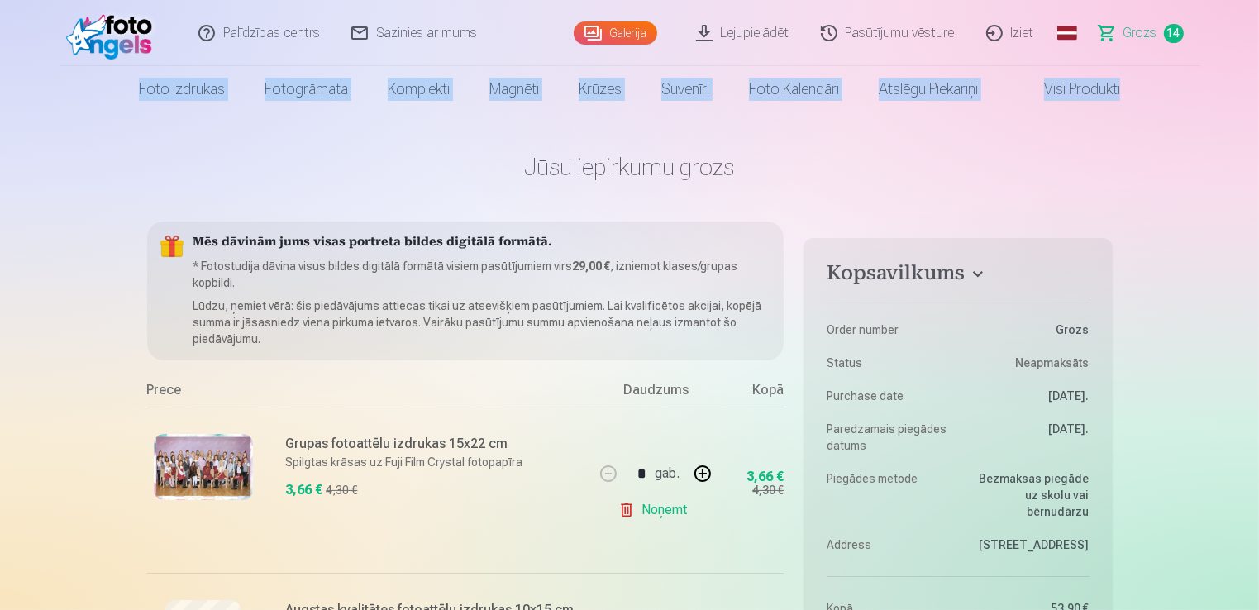
drag, startPoint x: 1256, startPoint y: 27, endPoint x: 1256, endPoint y: 109, distance: 81.8
click at [1256, 109] on header "Palīdzības centrs Sazinies ar mums Galerija Lejupielādēt Pasūtījumu vēsture Izi…" at bounding box center [629, 56] width 1259 height 112
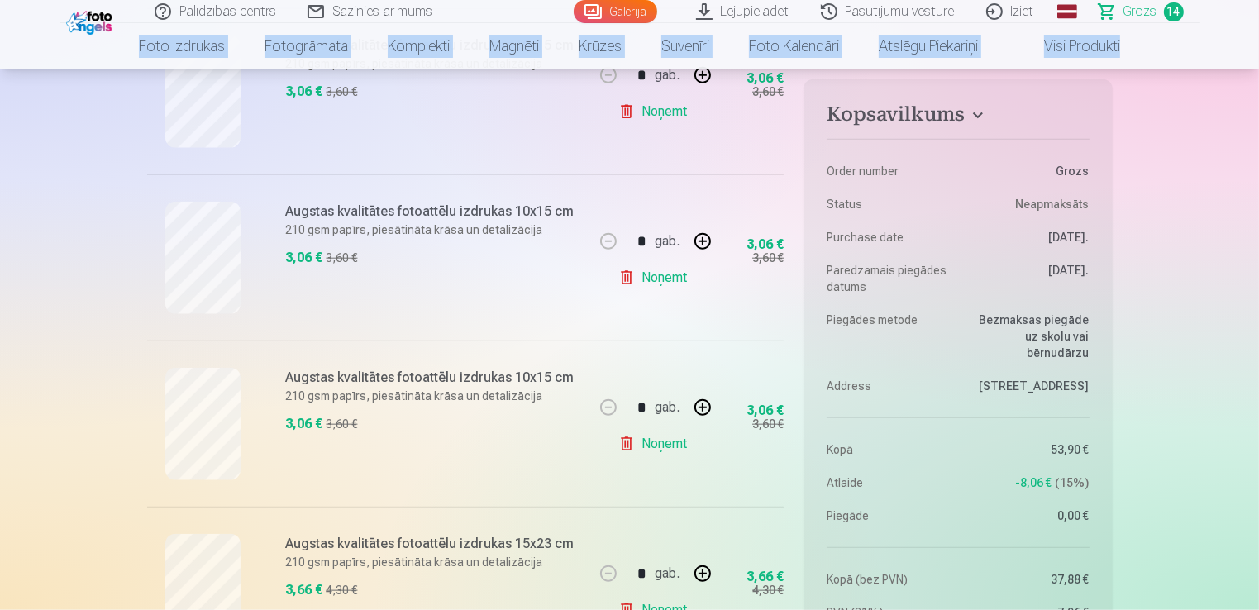
scroll to position [1863, 0]
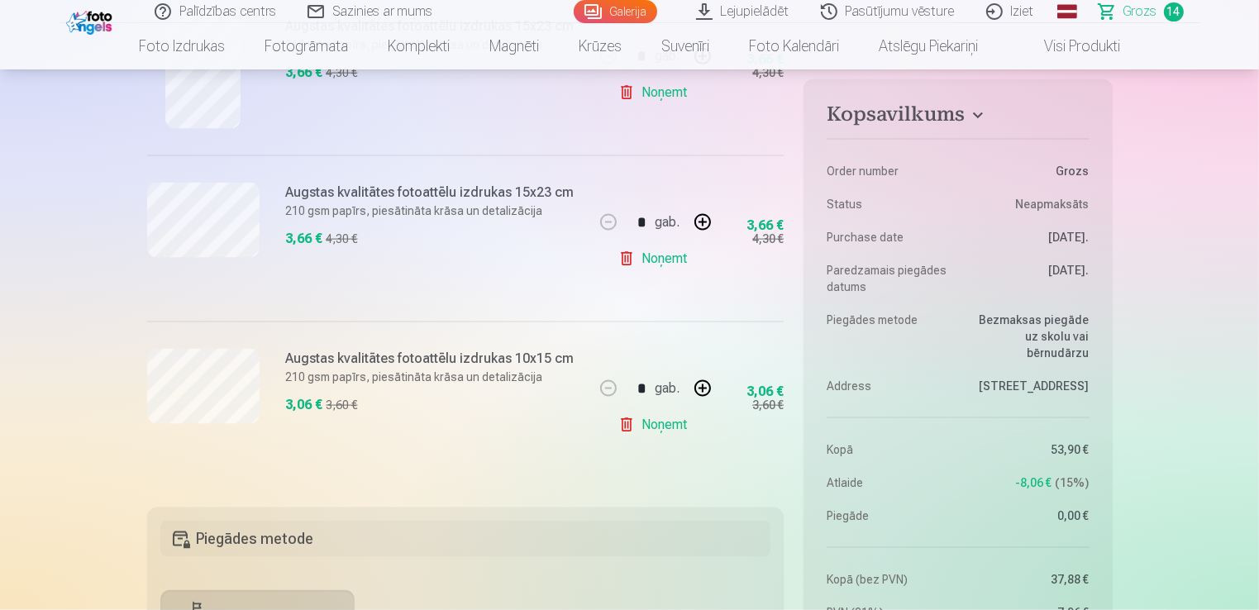
scroll to position [2292, 0]
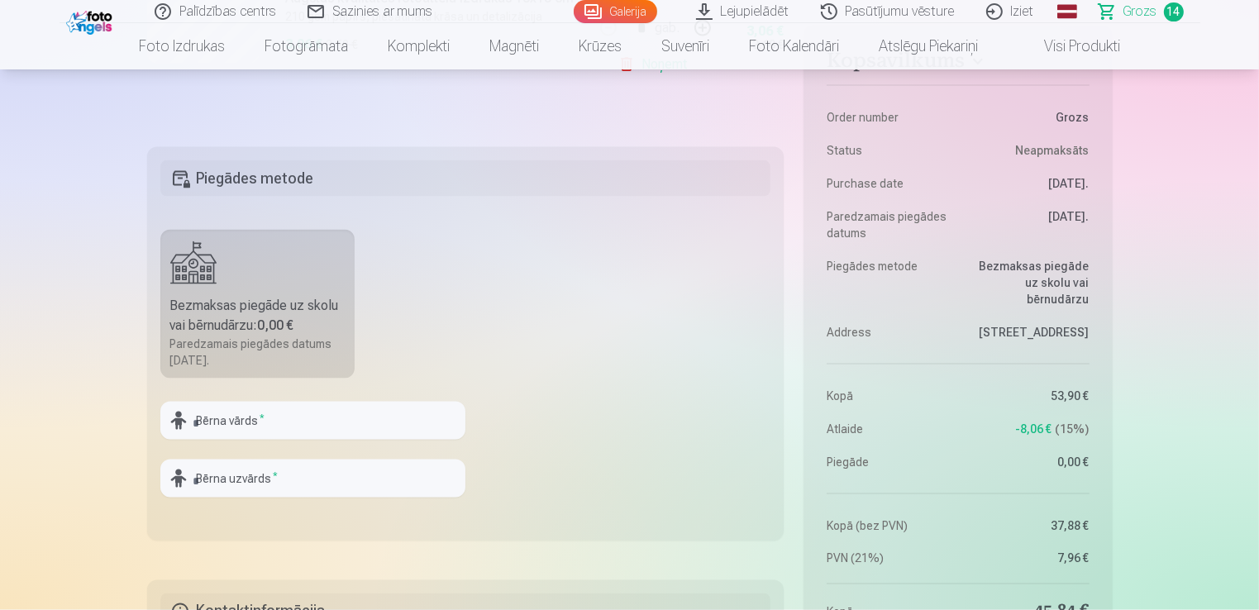
scroll to position [2644, 0]
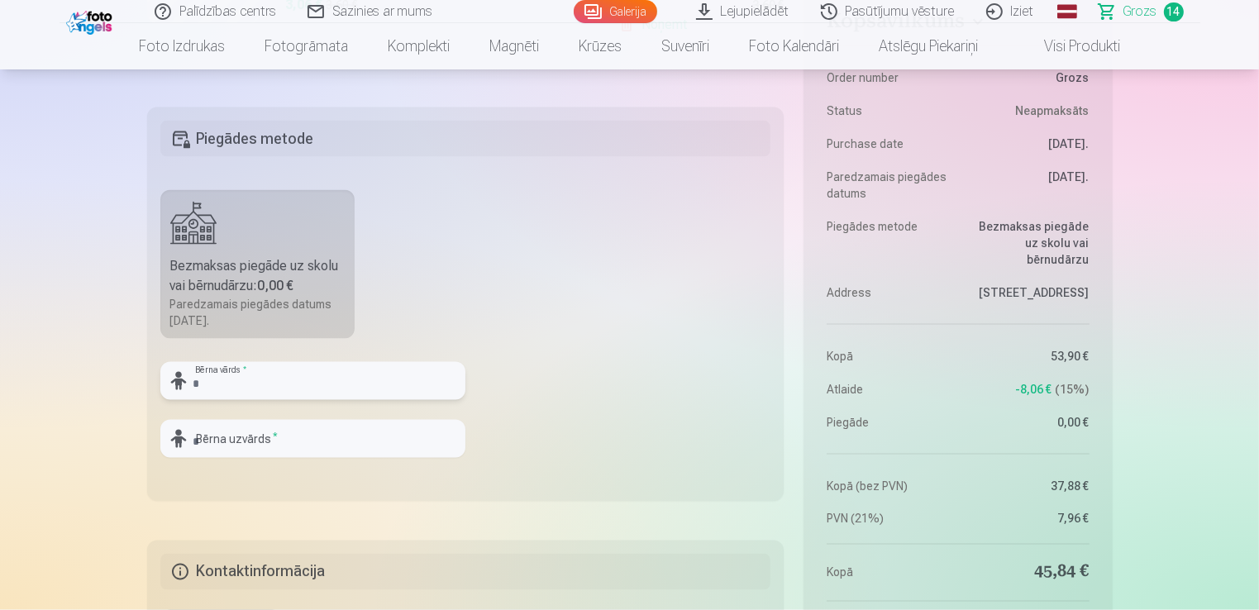
click at [283, 367] on input "text" at bounding box center [312, 381] width 305 height 38
type input "******"
click at [284, 431] on input "text" at bounding box center [312, 439] width 305 height 38
type input "*******"
drag, startPoint x: 1258, startPoint y: 193, endPoint x: 1262, endPoint y: 250, distance: 56.3
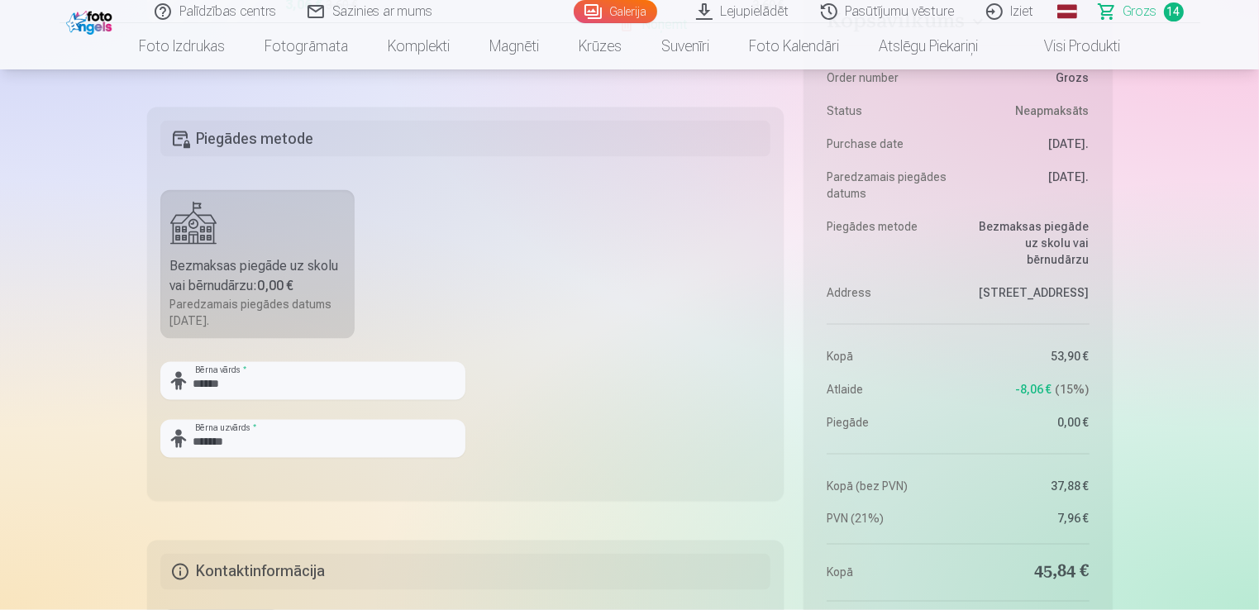
drag, startPoint x: 1257, startPoint y: 192, endPoint x: 1262, endPoint y: 217, distance: 26.1
drag, startPoint x: 1258, startPoint y: 197, endPoint x: 1239, endPoint y: 355, distance: 159.8
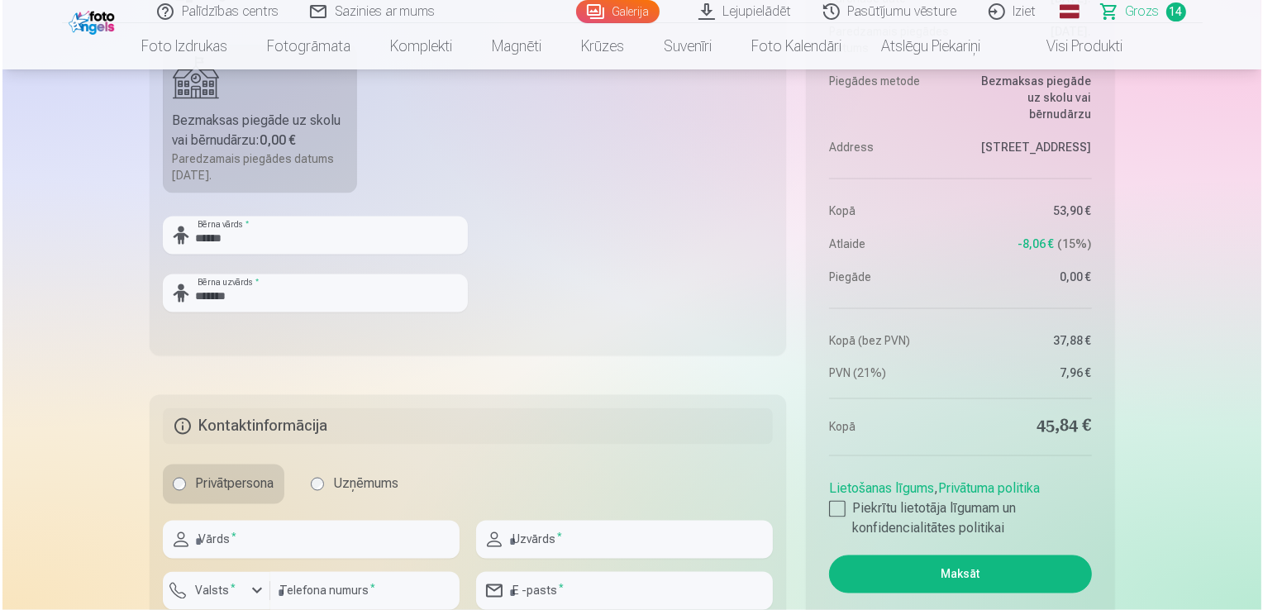
scroll to position [2917, 0]
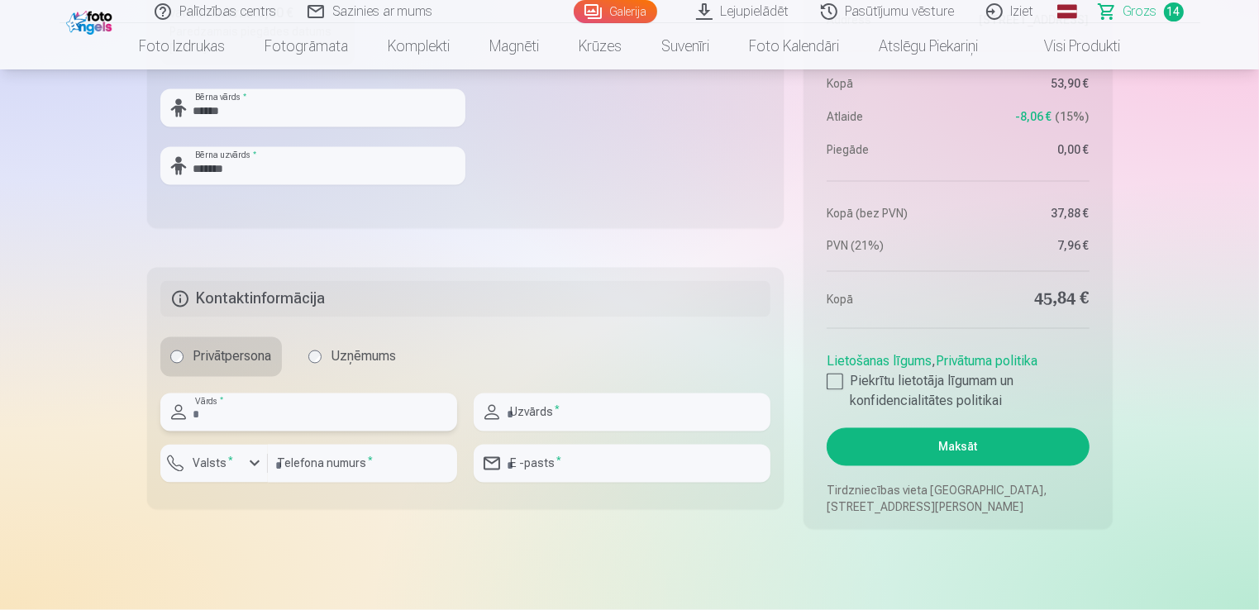
click at [288, 402] on input "text" at bounding box center [308, 412] width 297 height 38
type input "****"
click at [579, 408] on input "text" at bounding box center [621, 412] width 297 height 38
type input "*******"
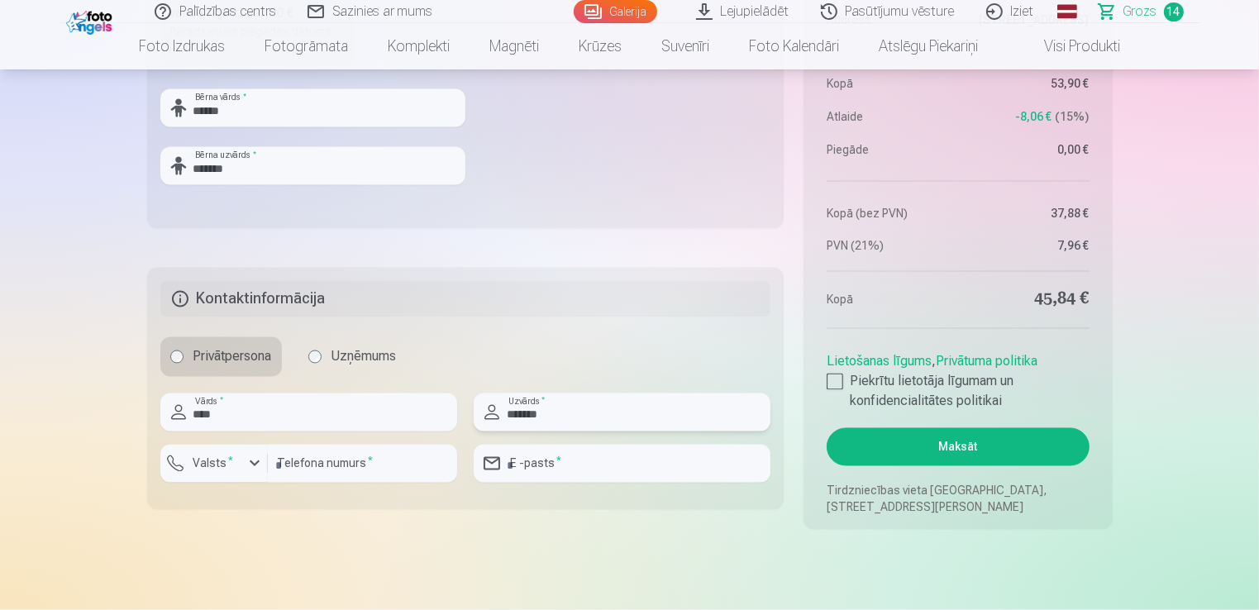
type input "********"
type input "**********"
click at [251, 461] on div "button" at bounding box center [255, 464] width 20 height 20
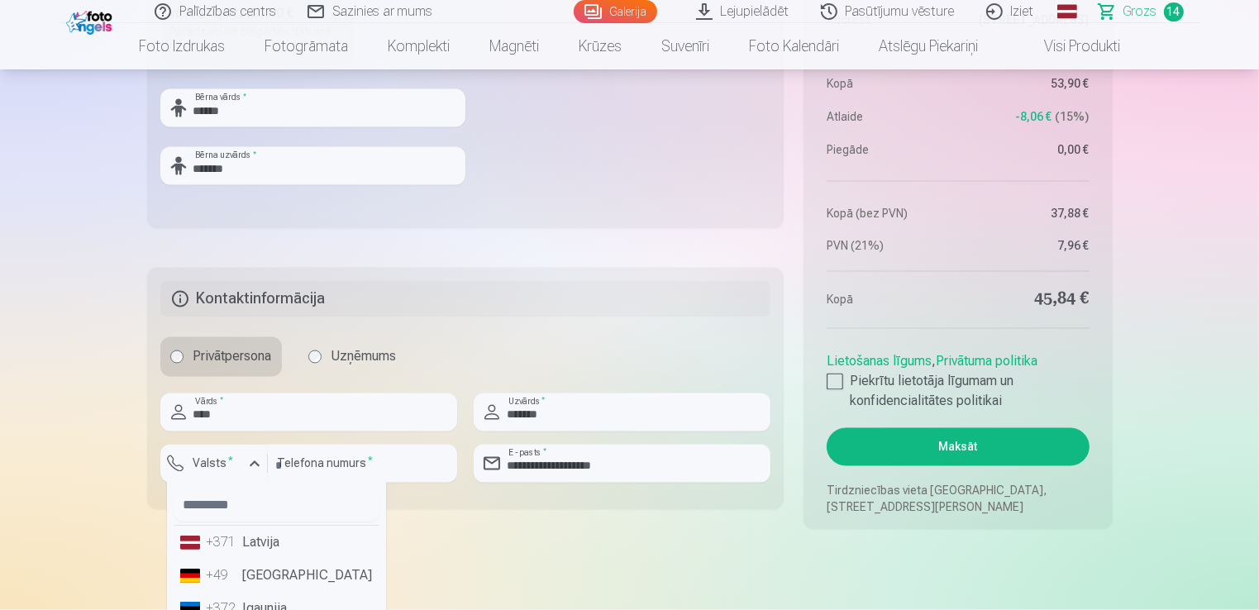
click at [248, 540] on li "+371 Latvija" at bounding box center [277, 542] width 206 height 33
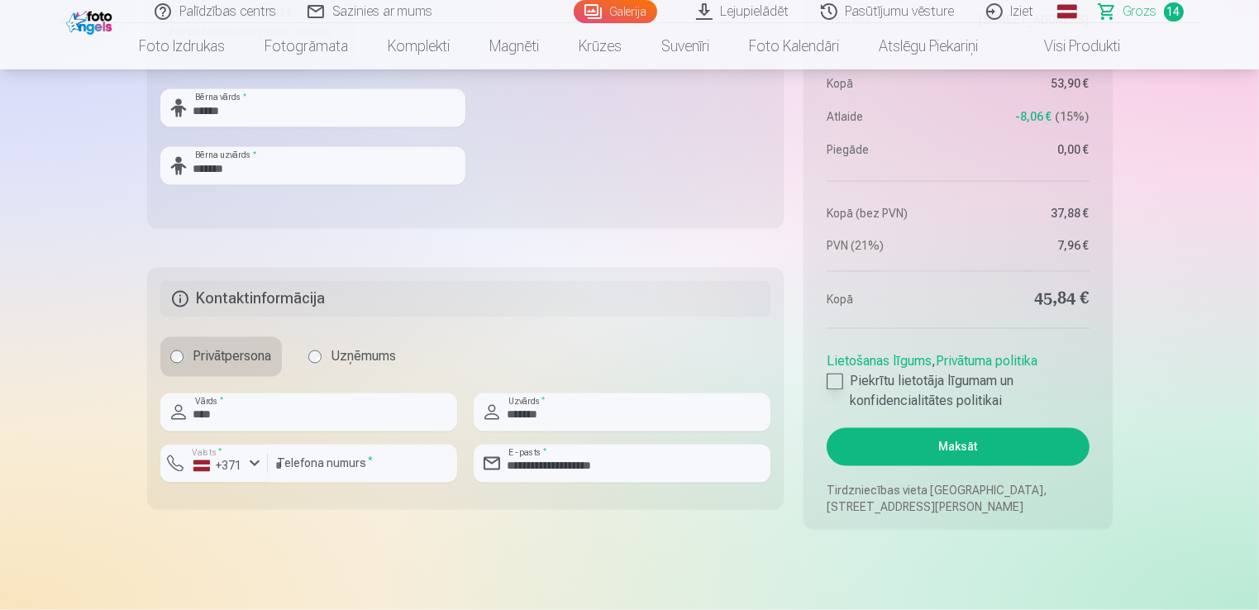
click at [833, 381] on div at bounding box center [834, 382] width 17 height 17
click at [922, 432] on button "Maksāt" at bounding box center [957, 447] width 262 height 38
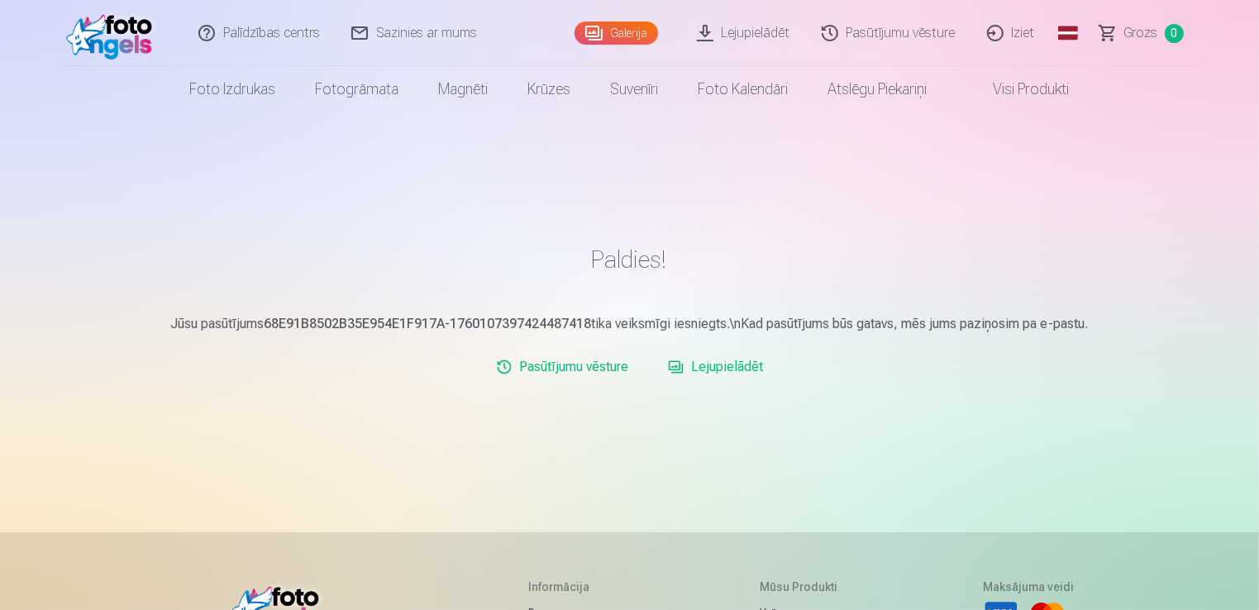
click at [764, 32] on link "Lejupielādēt" at bounding box center [744, 33] width 125 height 66
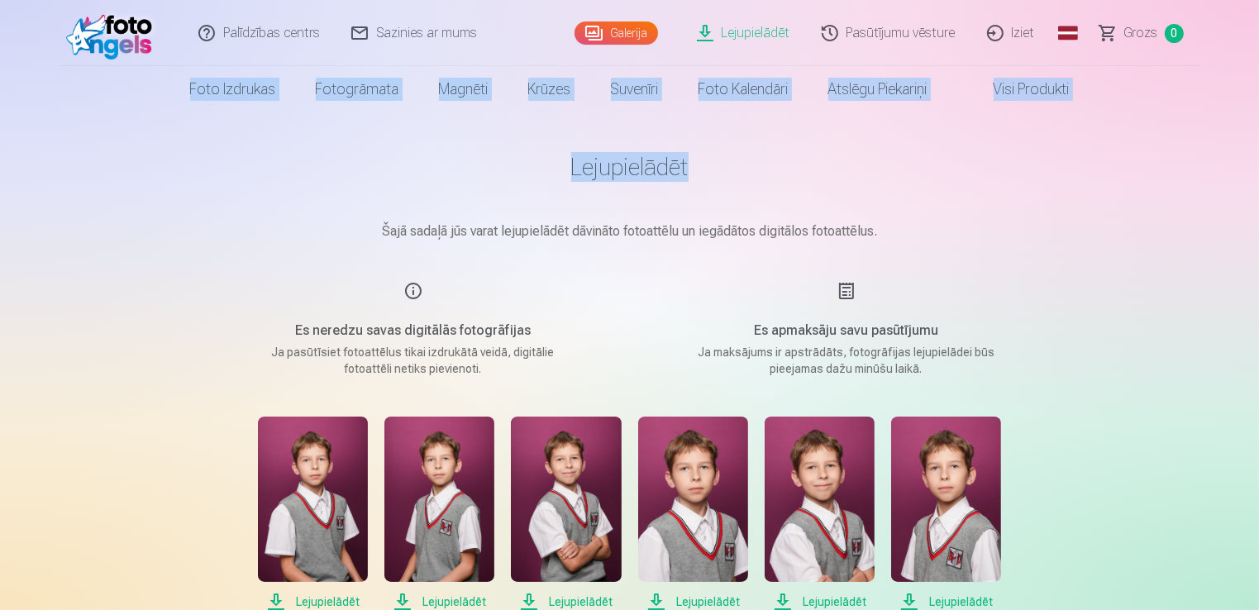
drag, startPoint x: 1258, startPoint y: 26, endPoint x: 1265, endPoint y: 136, distance: 111.0
click at [1258, 136] on html "Palīdzības centrs Sazinies ar mums Galerija Lejupielādēt Pasūtījumu vēsture Izi…" at bounding box center [629, 305] width 1259 height 610
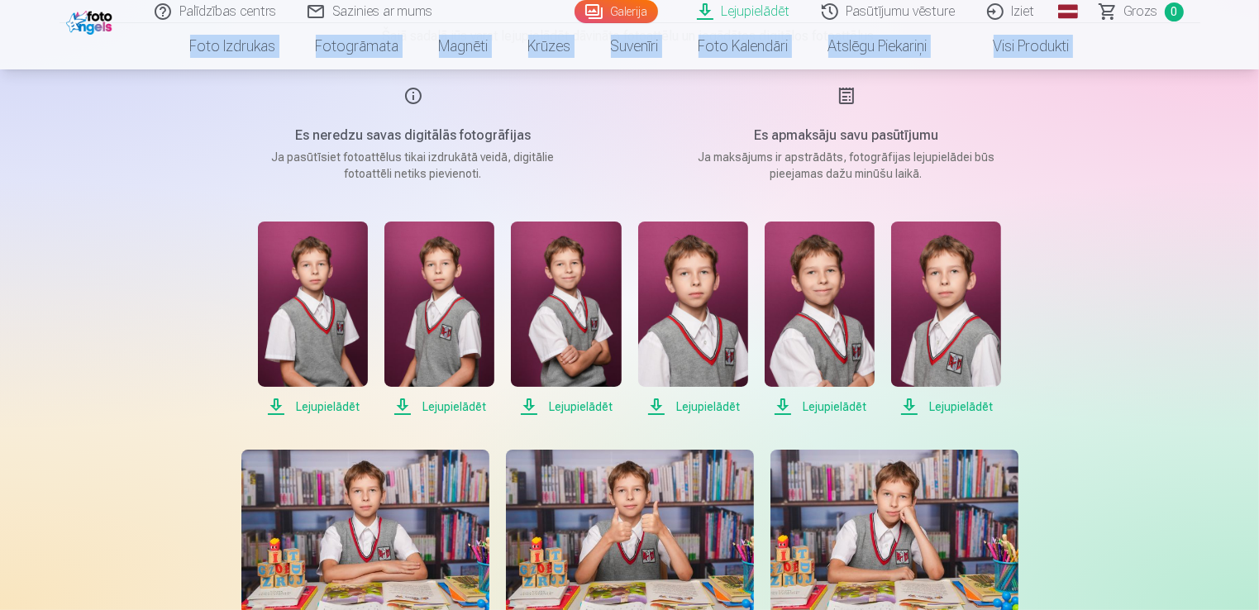
scroll to position [215, 0]
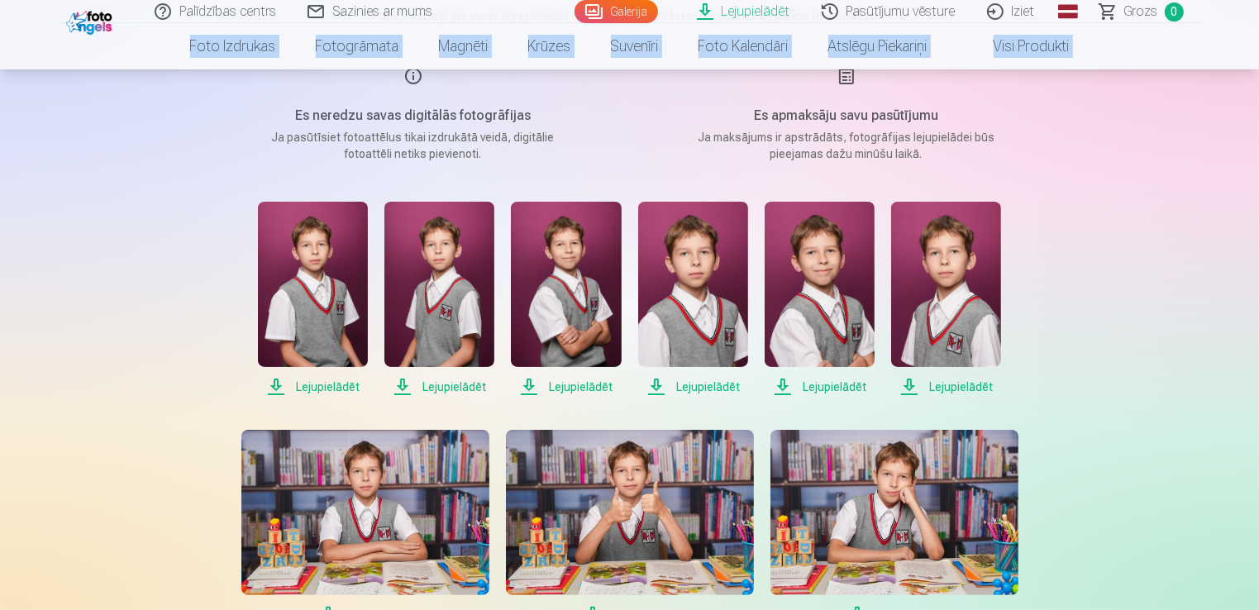
click at [321, 388] on span "Lejupielādēt" at bounding box center [313, 387] width 110 height 20
click at [458, 387] on span "Lejupielādēt" at bounding box center [439, 387] width 110 height 20
click at [566, 385] on span "Lejupielādēt" at bounding box center [566, 387] width 110 height 20
click at [692, 384] on span "Lejupielādēt" at bounding box center [693, 387] width 110 height 20
click at [822, 384] on span "Lejupielādēt" at bounding box center [819, 387] width 110 height 20
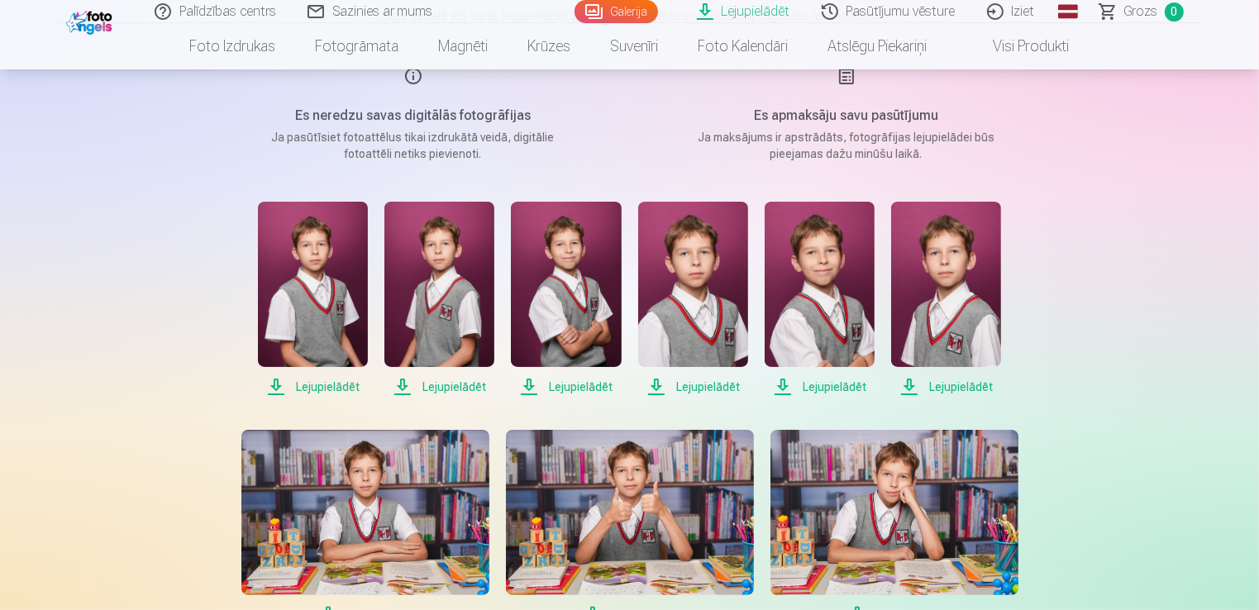
click at [935, 384] on span "Lejupielādēt" at bounding box center [946, 387] width 110 height 20
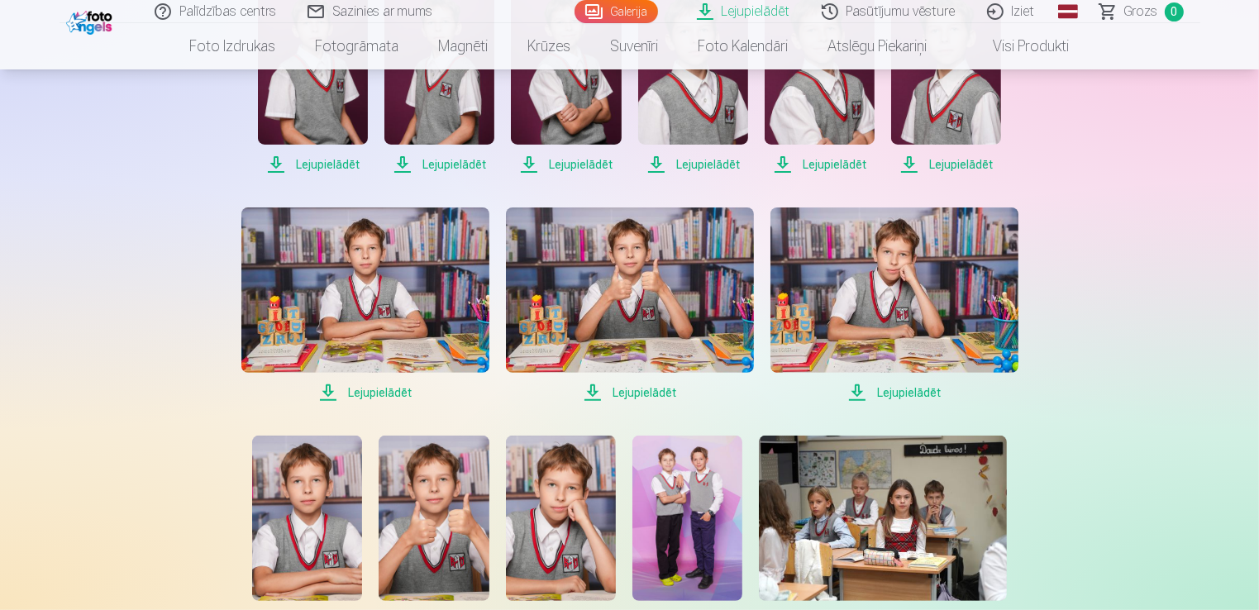
scroll to position [450, 0]
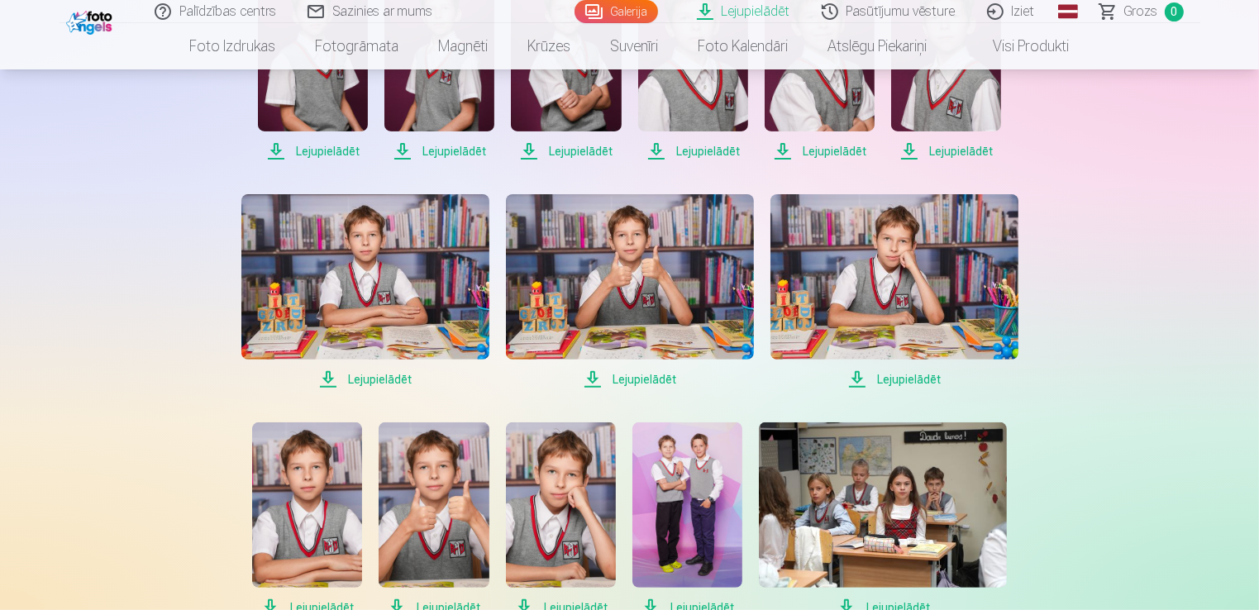
click at [375, 381] on span "Lejupielādēt" at bounding box center [365, 379] width 248 height 20
click at [626, 378] on span "Lejupielādēt" at bounding box center [630, 379] width 248 height 20
click at [856, 375] on span "Lejupielādēt" at bounding box center [894, 379] width 248 height 20
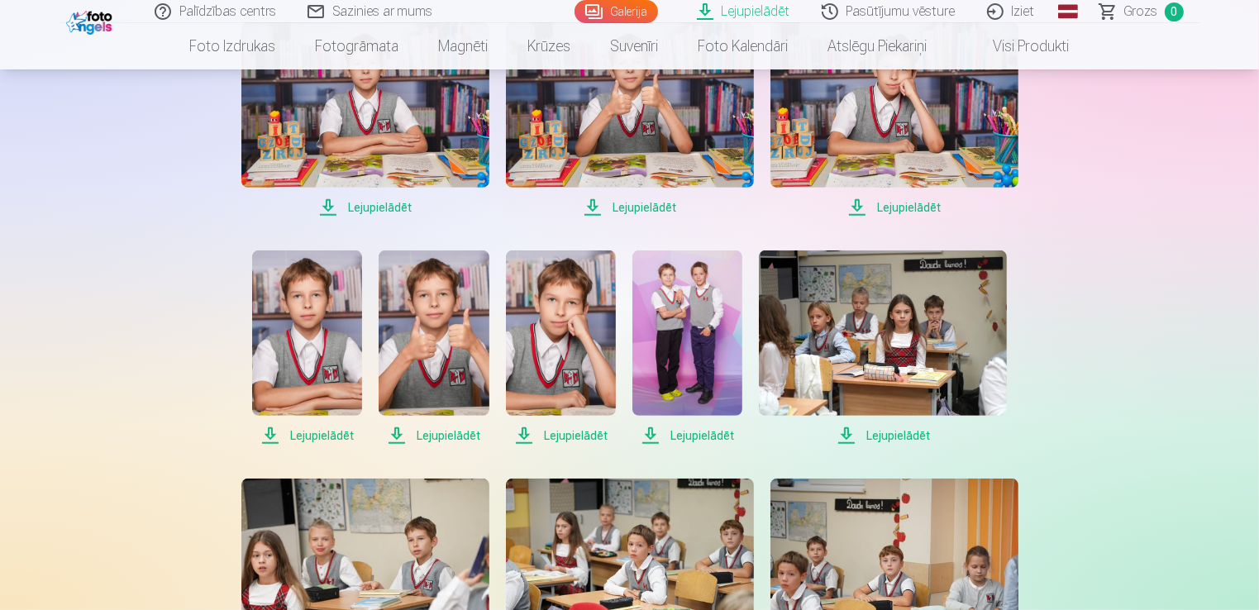
scroll to position [637, 0]
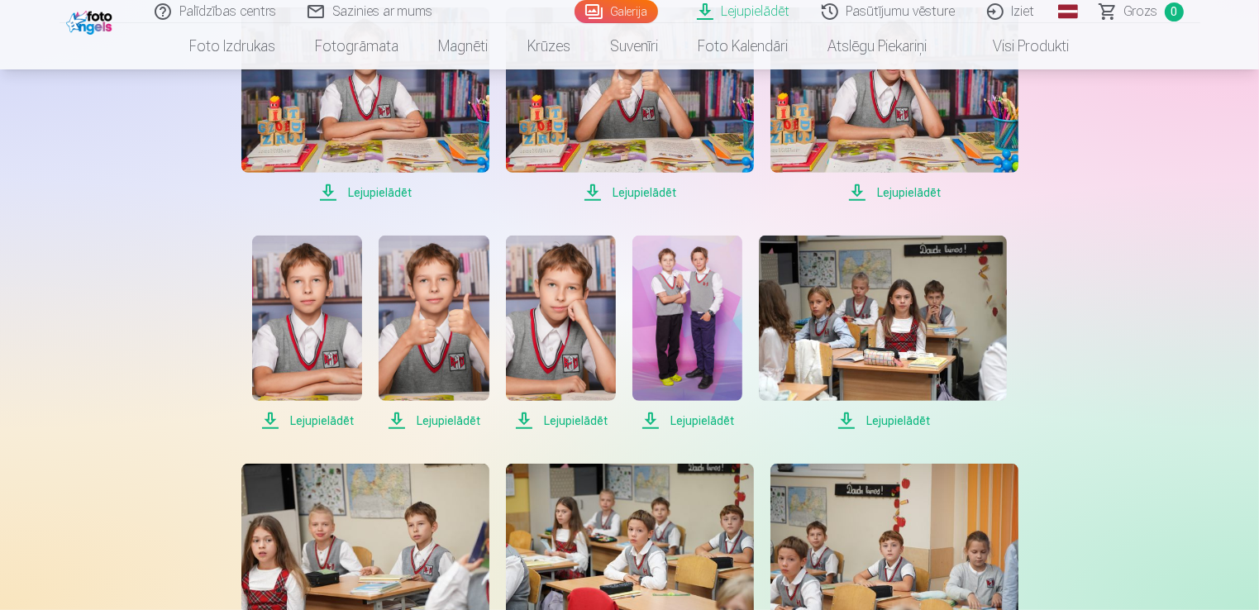
click at [334, 418] on span "Lejupielādēt" at bounding box center [307, 421] width 110 height 20
click at [454, 421] on span "Lejupielādēt" at bounding box center [433, 421] width 110 height 20
click at [562, 419] on span "Lejupielādēt" at bounding box center [561, 421] width 110 height 20
click at [706, 421] on span "Lejupielādēt" at bounding box center [687, 421] width 110 height 20
click at [868, 418] on span "Lejupielādēt" at bounding box center [883, 421] width 248 height 20
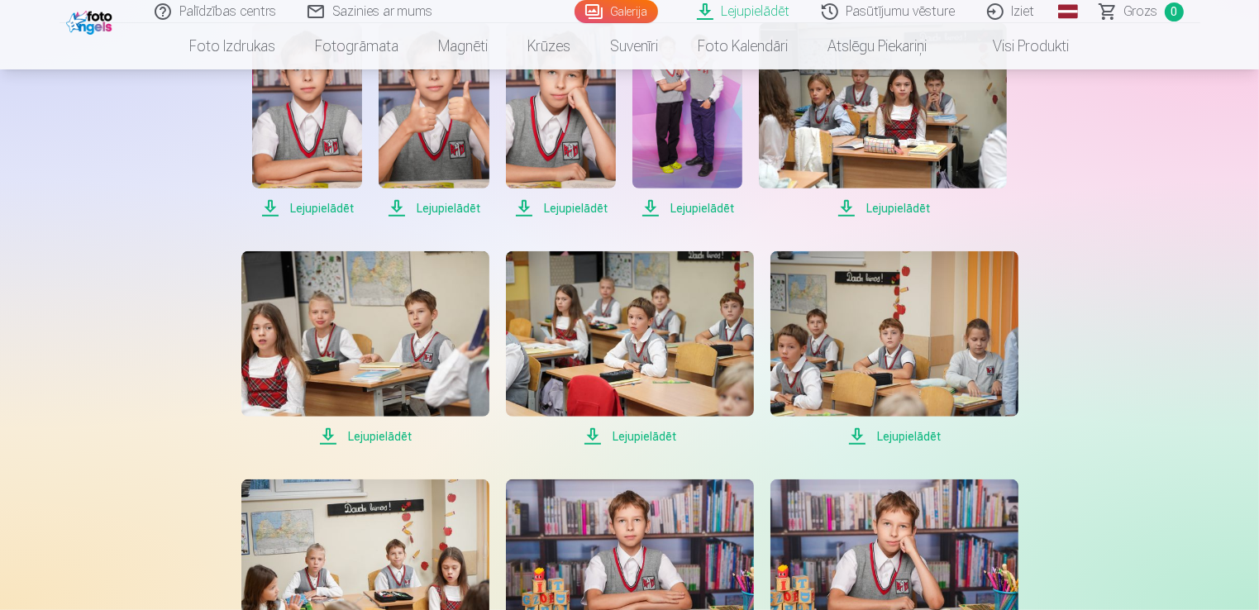
scroll to position [859, 0]
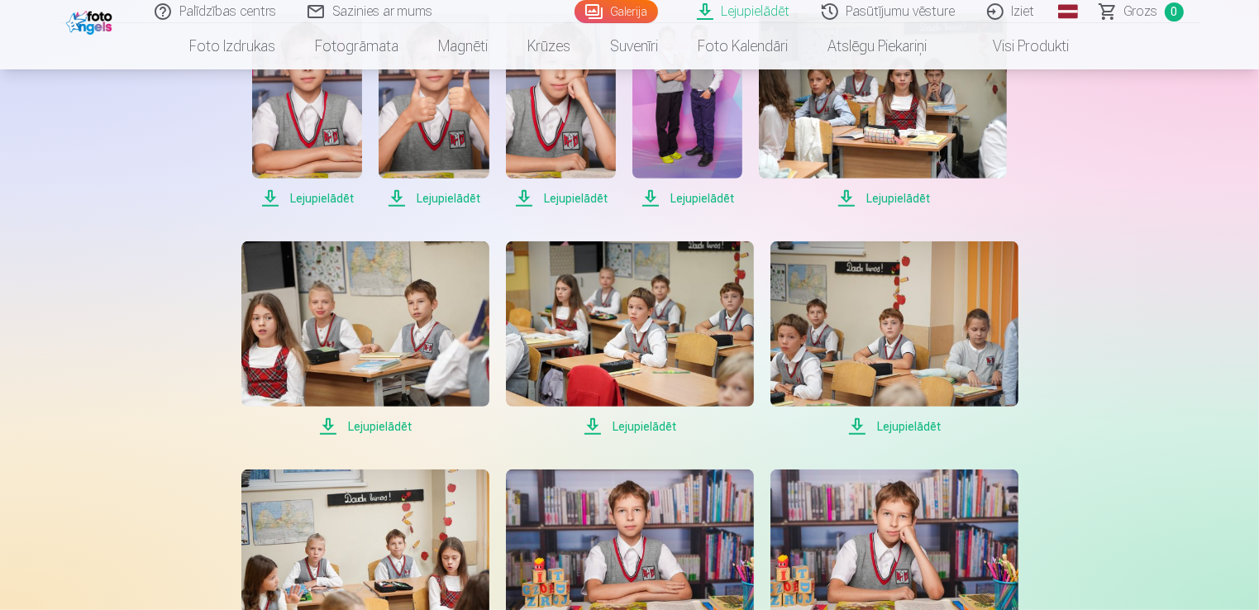
click at [390, 424] on span "Lejupielādēt" at bounding box center [365, 426] width 248 height 20
click at [861, 421] on span "Lejupielādēt" at bounding box center [894, 426] width 248 height 20
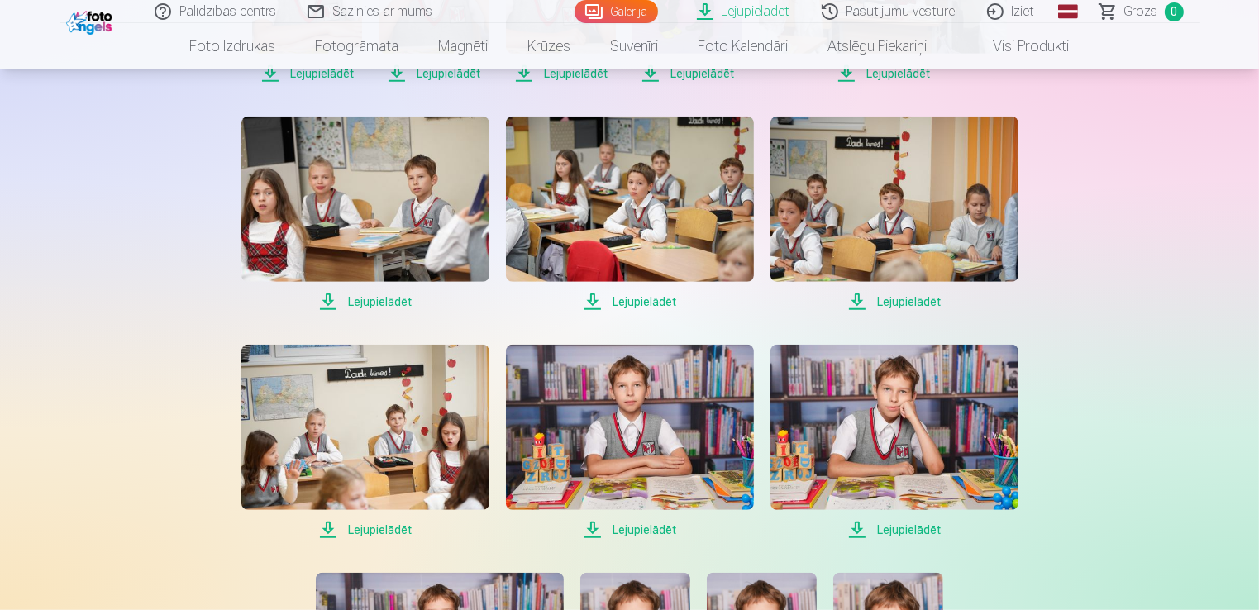
scroll to position [992, 0]
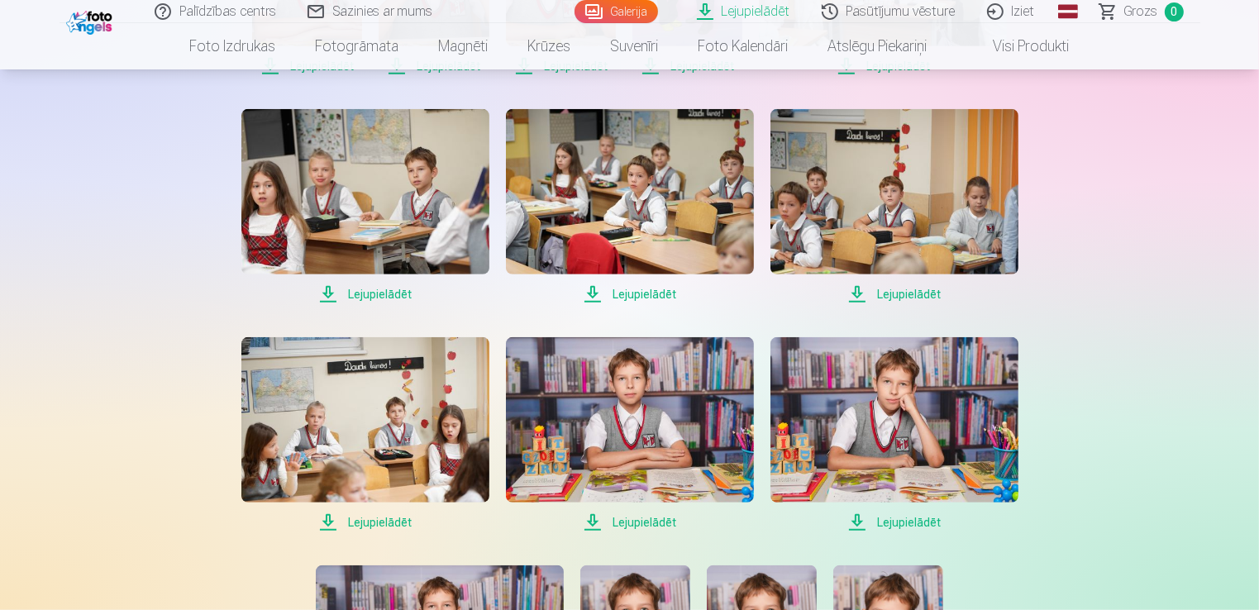
click at [628, 520] on span "Lejupielādēt" at bounding box center [630, 522] width 248 height 20
click at [858, 521] on span "Lejupielādēt" at bounding box center [894, 522] width 248 height 20
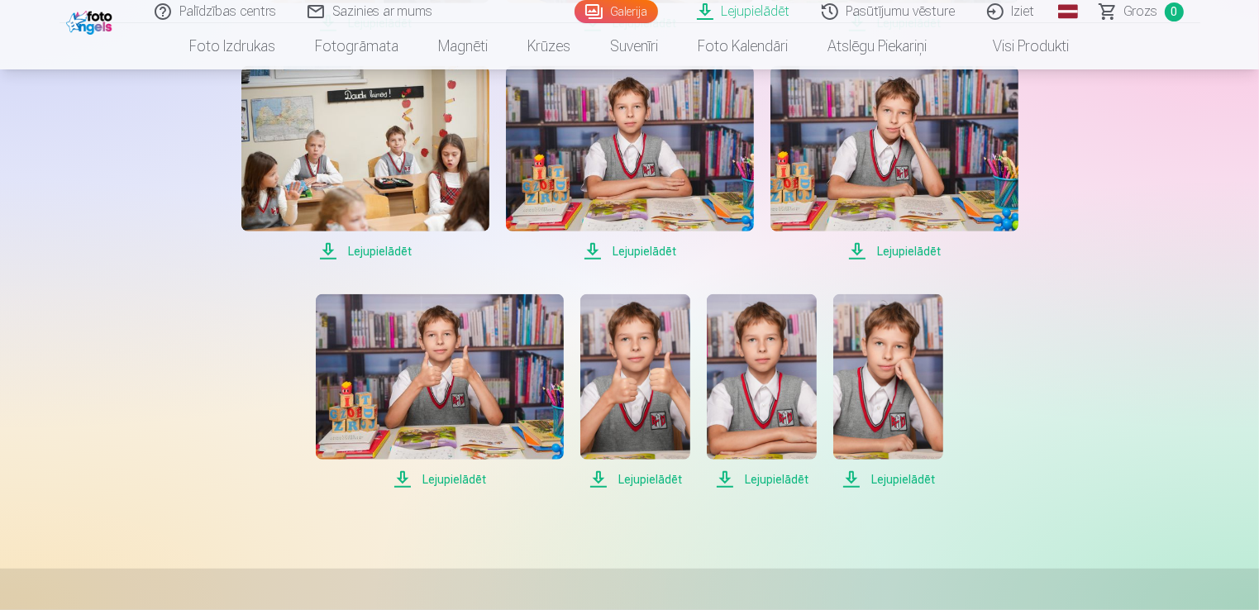
scroll to position [1265, 0]
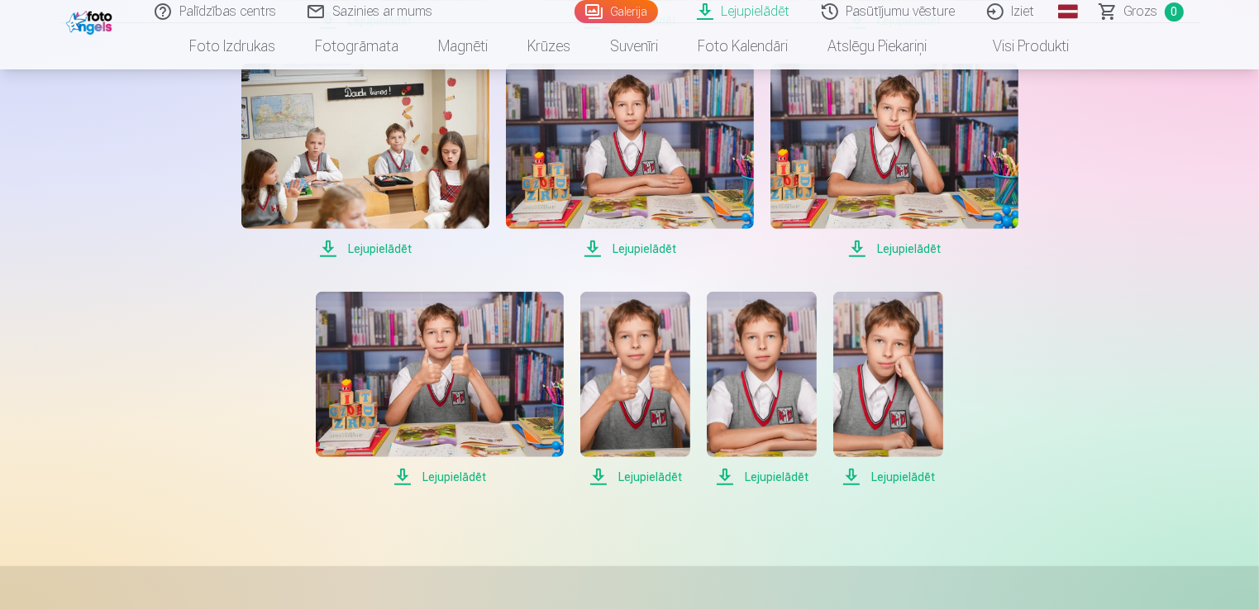
click at [459, 474] on span "Lejupielādēt" at bounding box center [440, 477] width 248 height 20
click at [644, 478] on span "Lejupielādēt" at bounding box center [635, 477] width 110 height 20
click at [762, 478] on span "Lejupielādēt" at bounding box center [762, 477] width 110 height 20
click at [881, 473] on span "Lejupielādēt" at bounding box center [888, 477] width 110 height 20
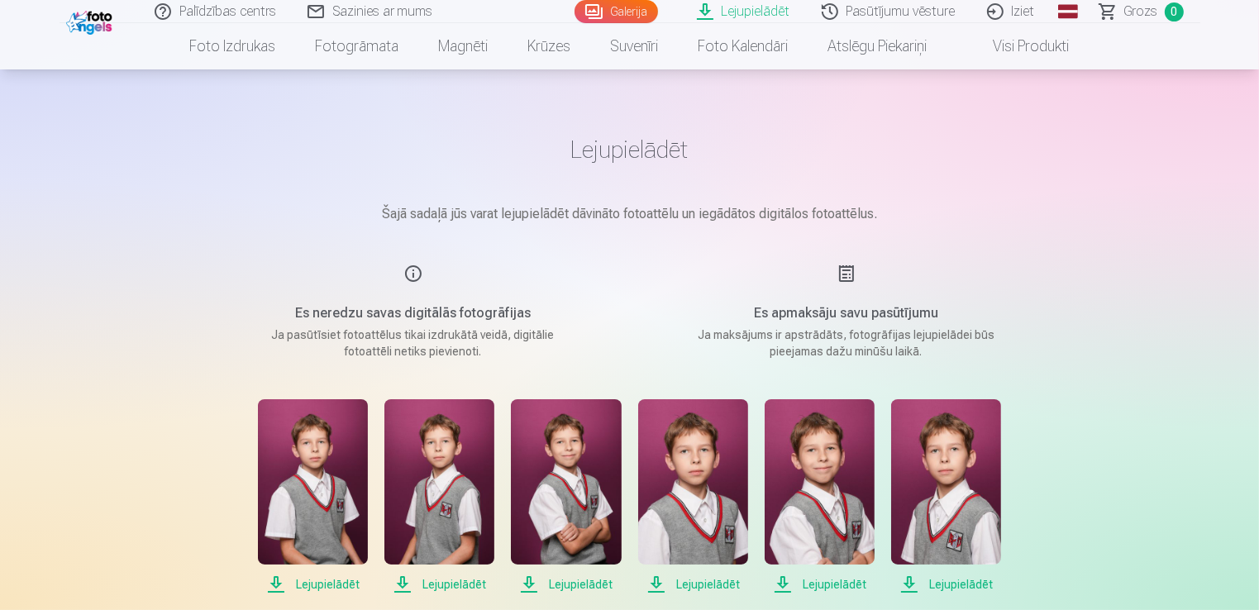
scroll to position [0, 0]
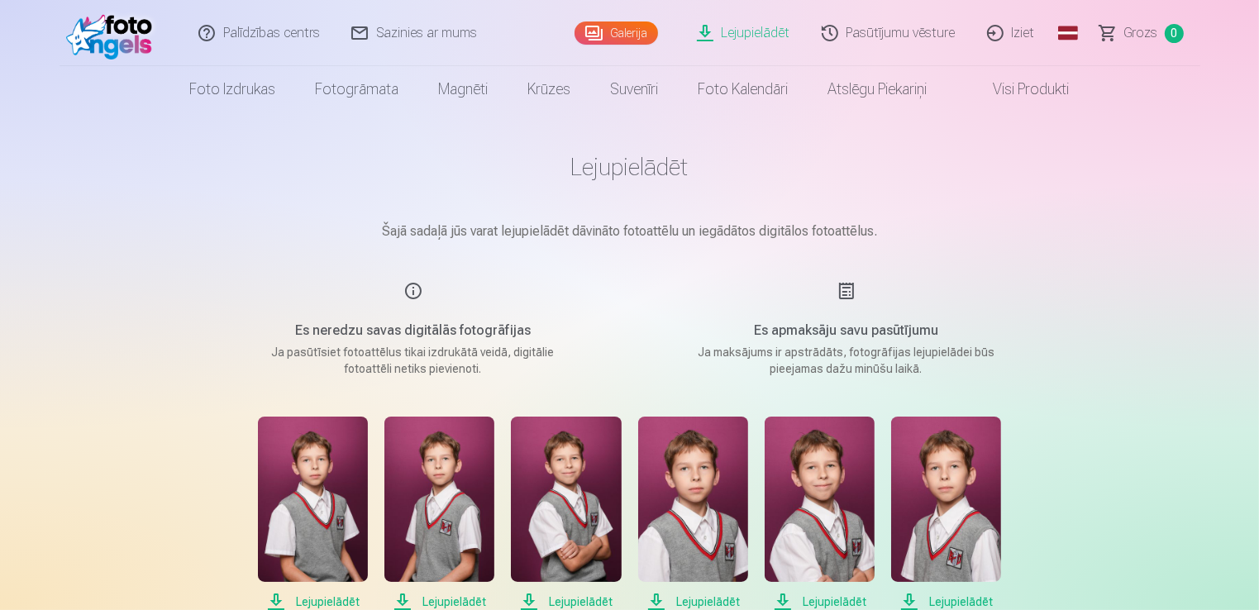
click at [1014, 28] on link "Iziet" at bounding box center [1011, 33] width 79 height 66
